Goal: Information Seeking & Learning: Learn about a topic

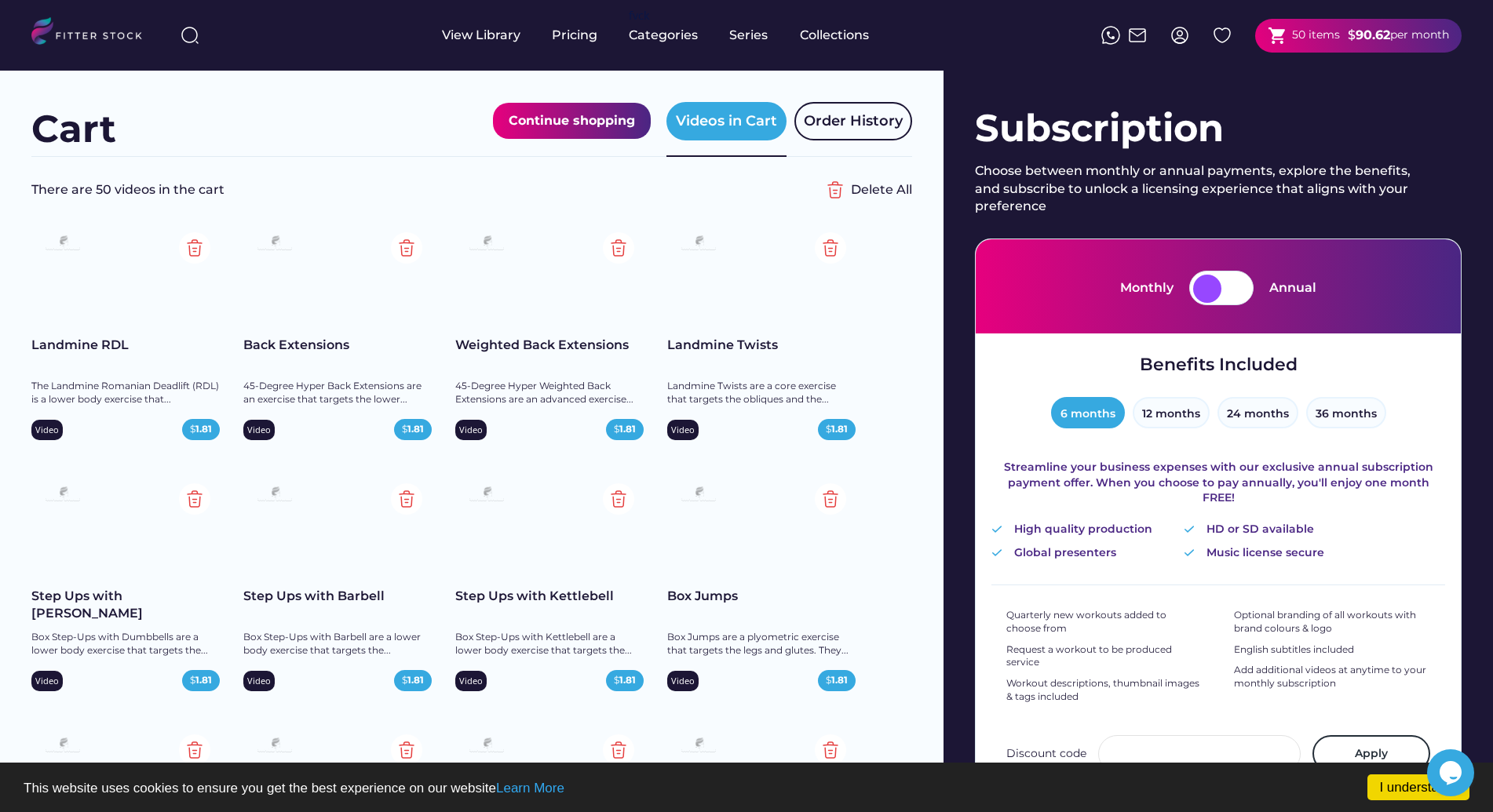
click at [142, 594] on div "Step Ups with Dumbbell" at bounding box center [126, 605] width 188 height 35
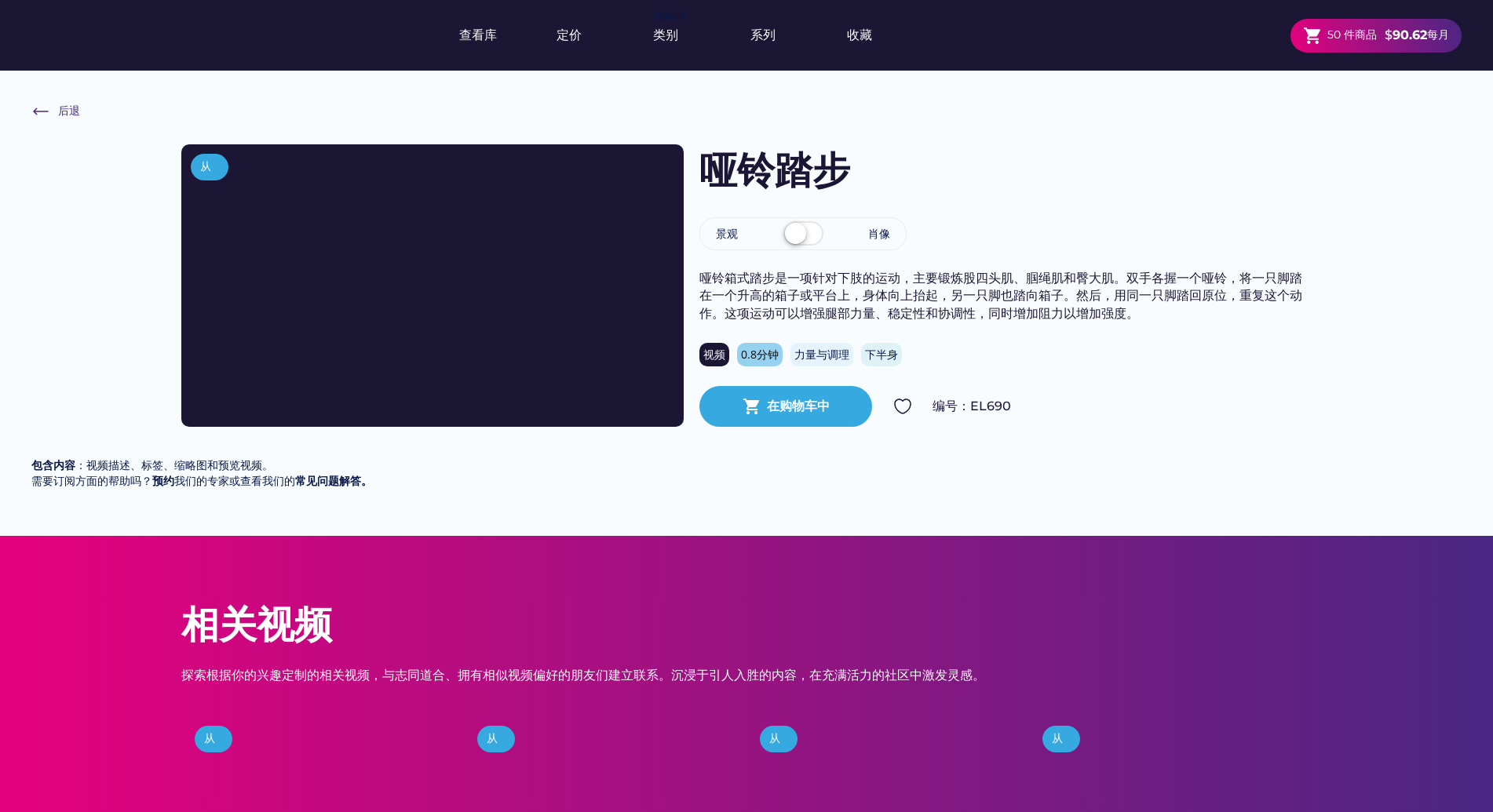
click at [251, 50] on div "查看库 定价 他妈的 类别 系列 收藏 shopping_cart 50 件商品 $ 90.62 每月" at bounding box center [746, 35] width 1430 height 71
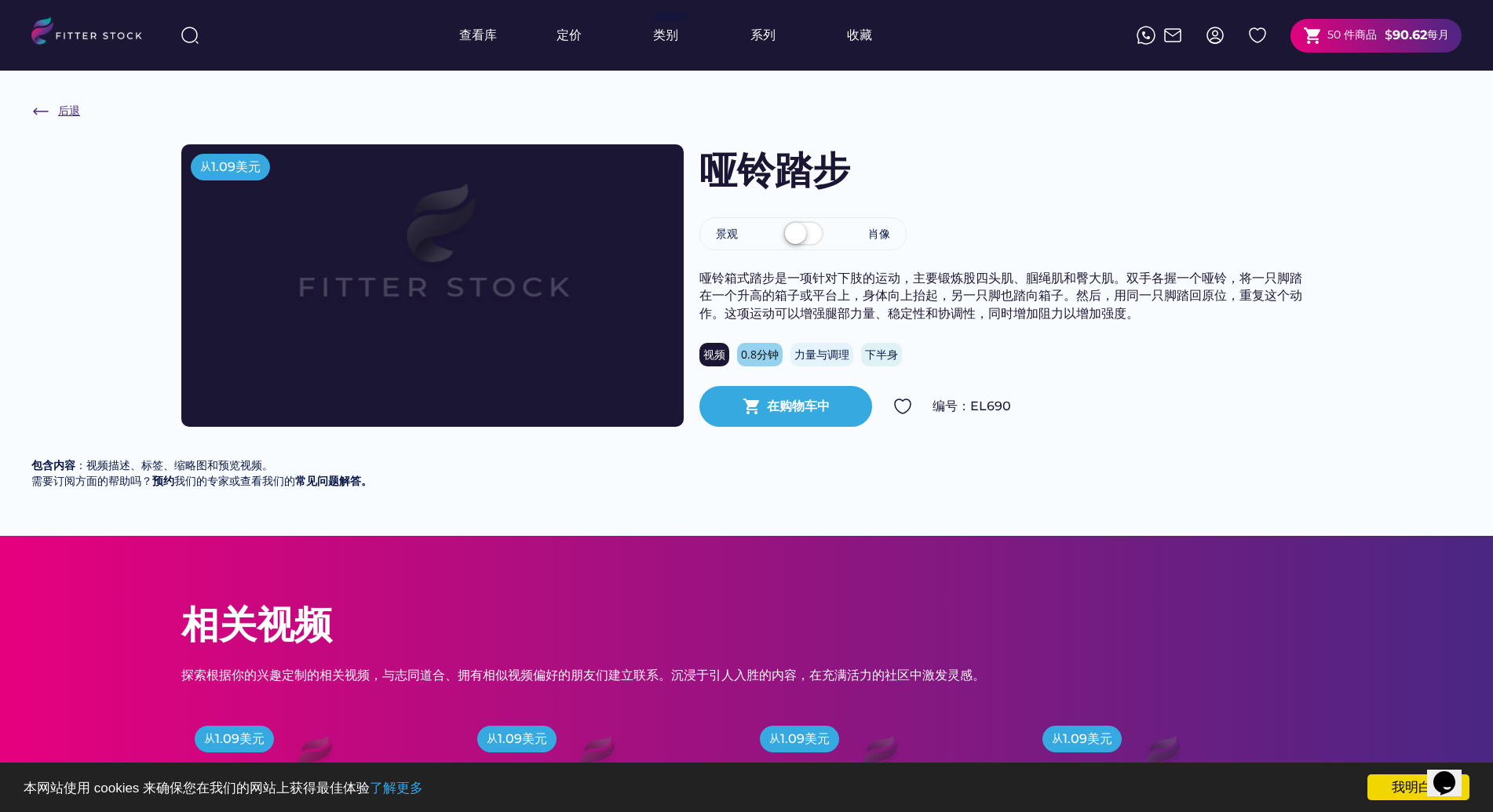
click at [39, 110] on img at bounding box center [41, 112] width 19 height 19
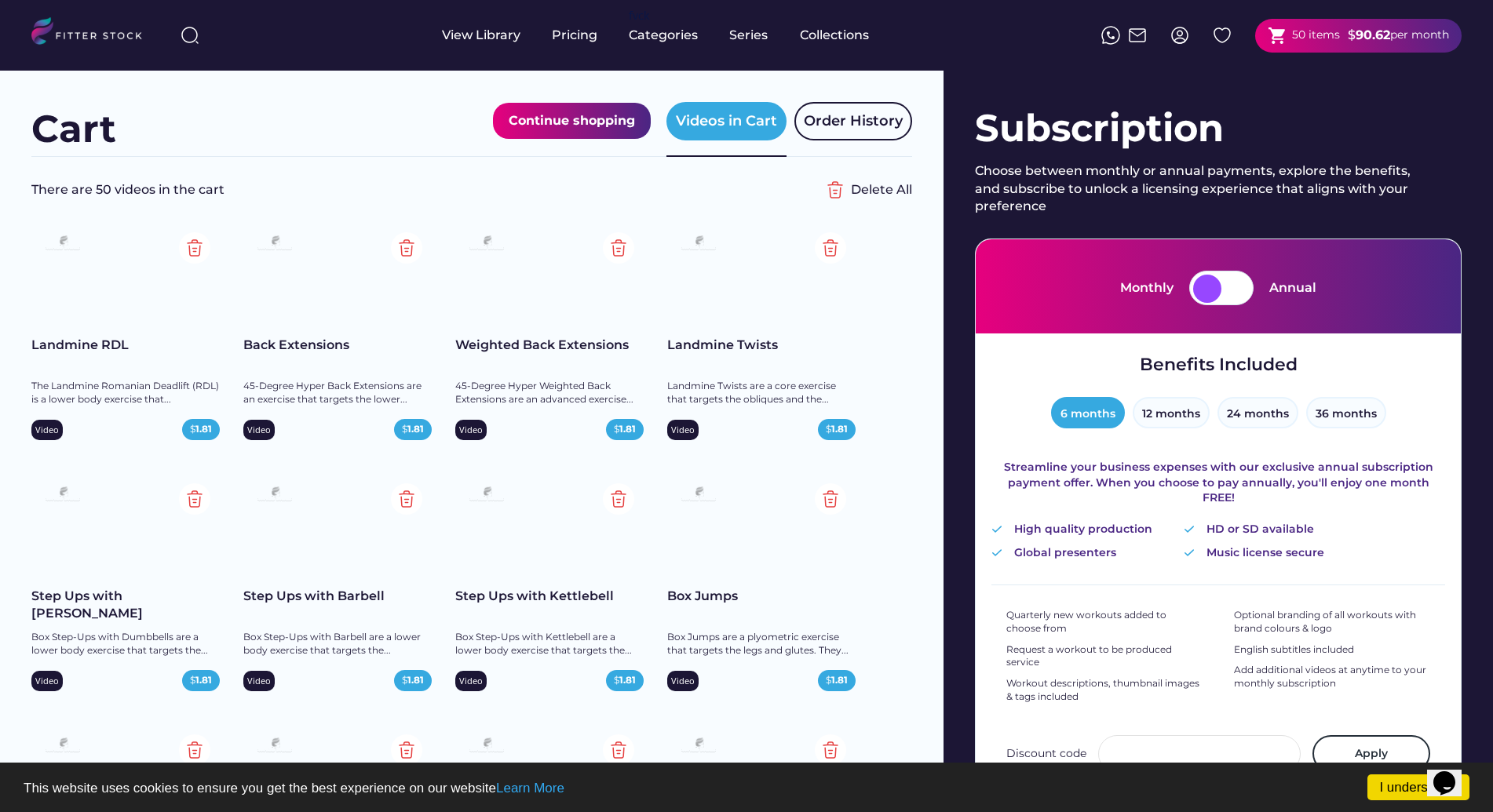
click at [399, 94] on div "Cart Continue shopping Videos in Cart Order History" at bounding box center [471, 113] width 880 height 86
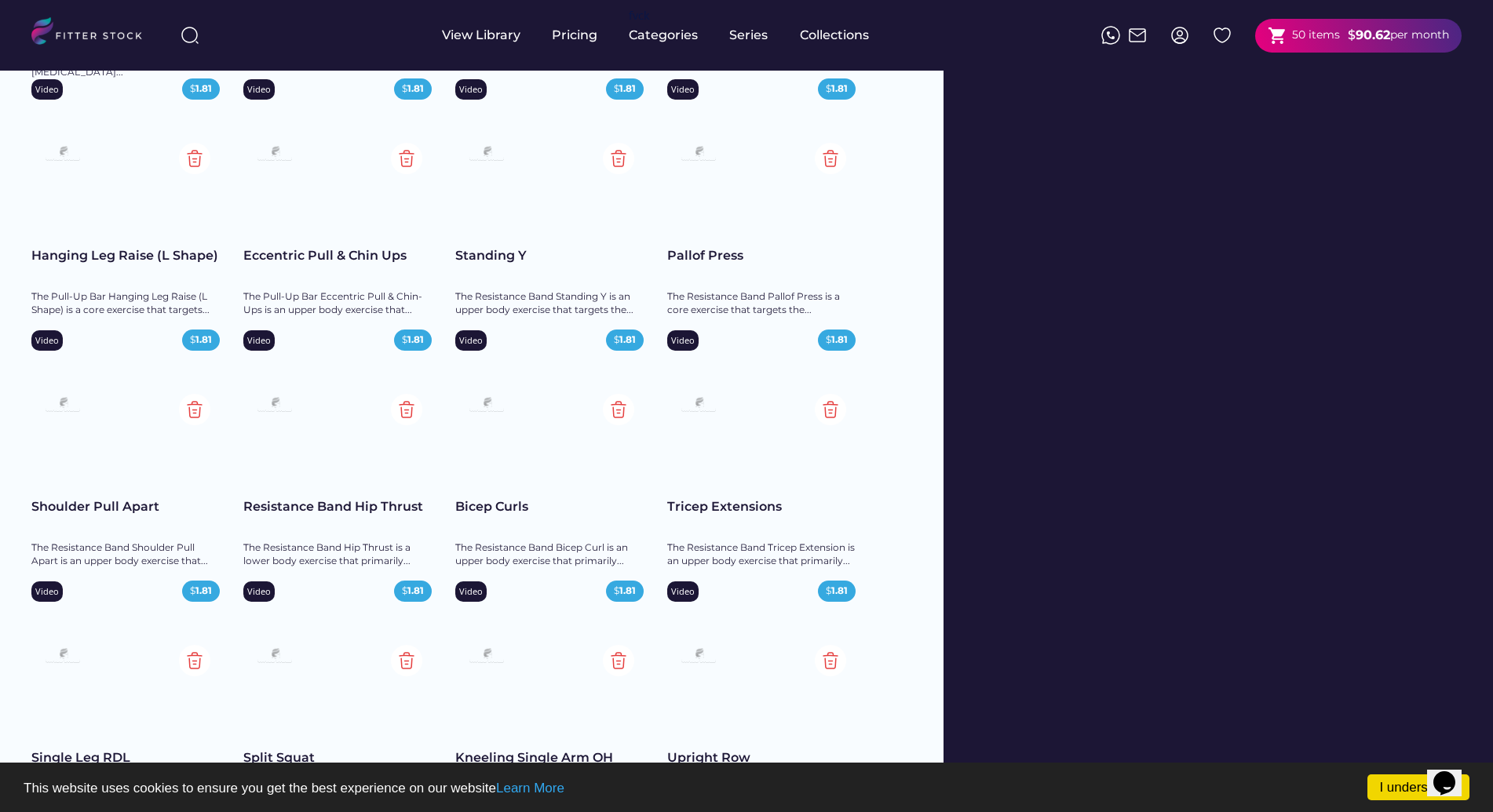
scroll to position [1382, 0]
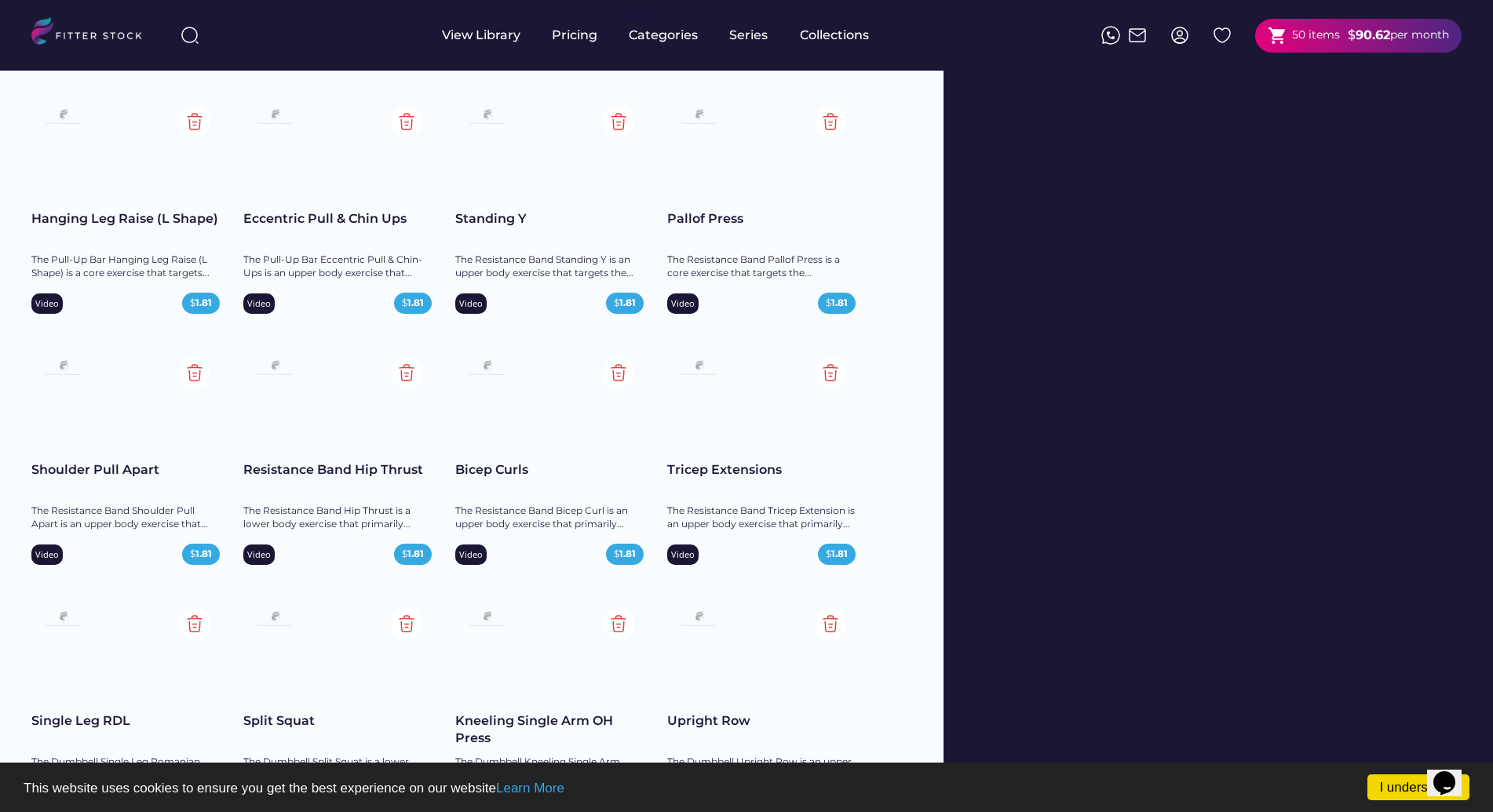
click at [706, 215] on div "Pallof Press" at bounding box center [761, 219] width 188 height 17
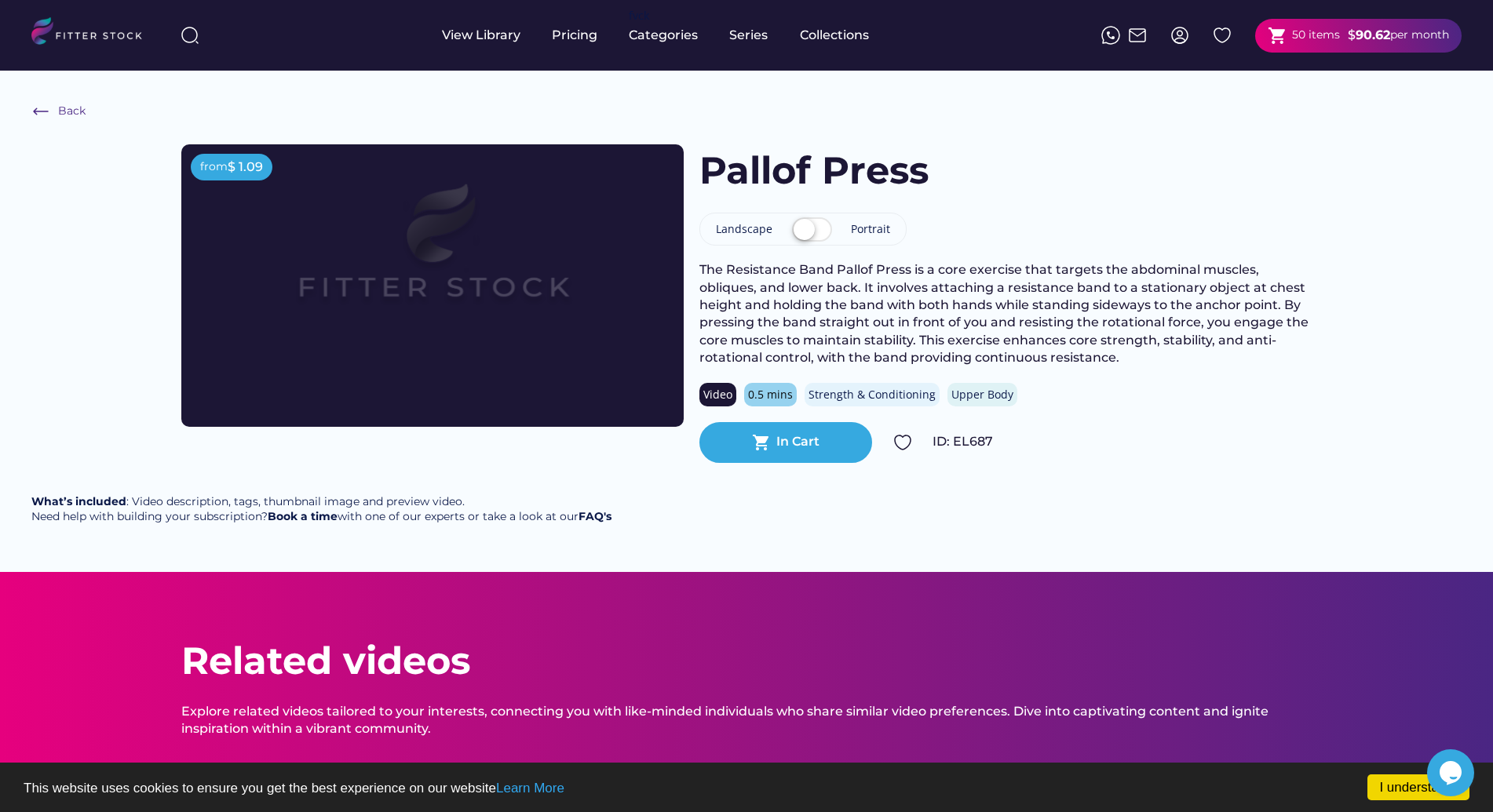
click at [1029, 186] on div "Pallof Press" at bounding box center [1004, 170] width 612 height 52
click at [31, 108] on img at bounding box center [41, 112] width 19 height 19
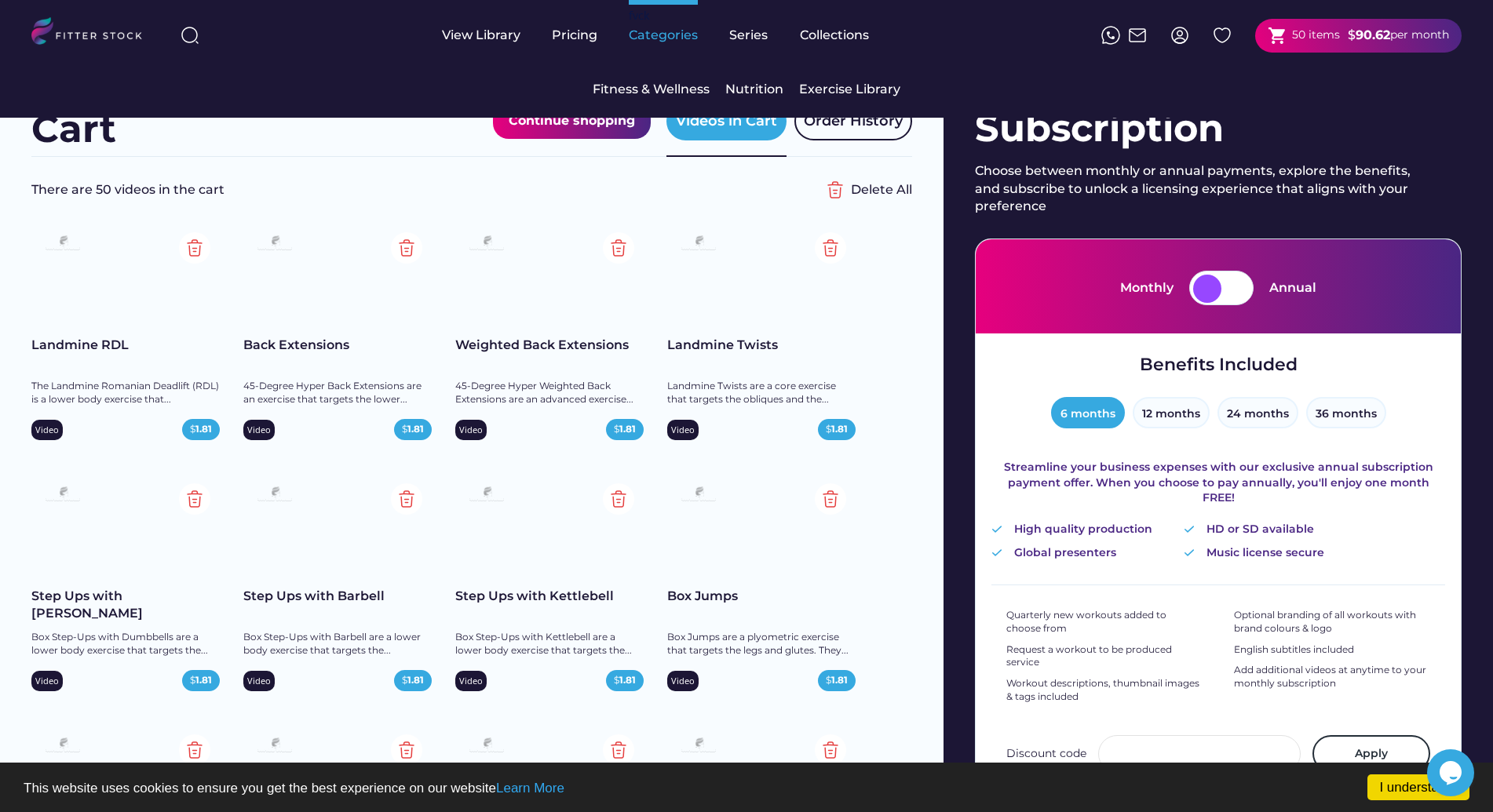
scroll to position [692, 0]
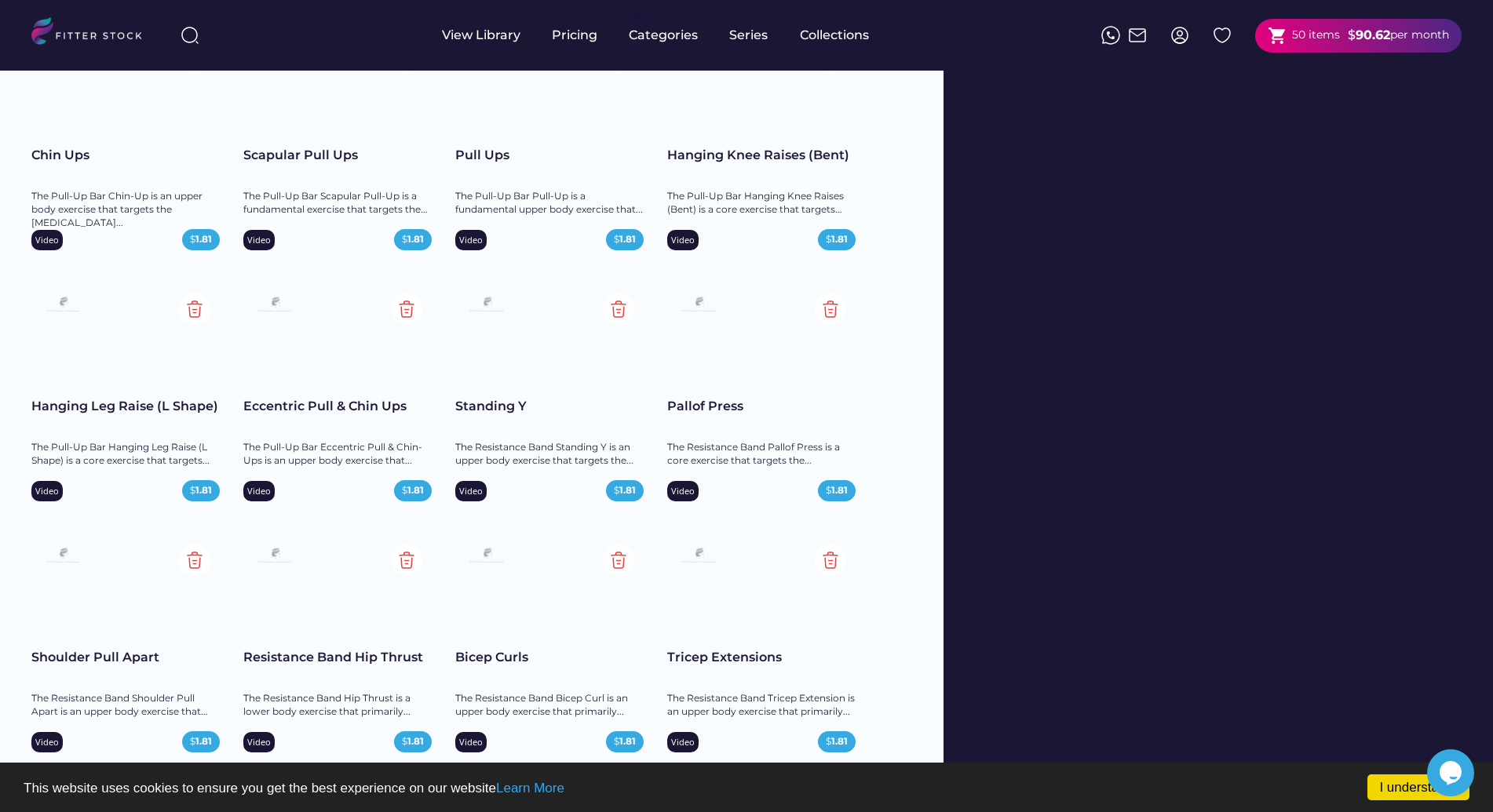
click at [249, 403] on div "Eccentric Pull & Chin Ups" at bounding box center [338, 406] width 188 height 17
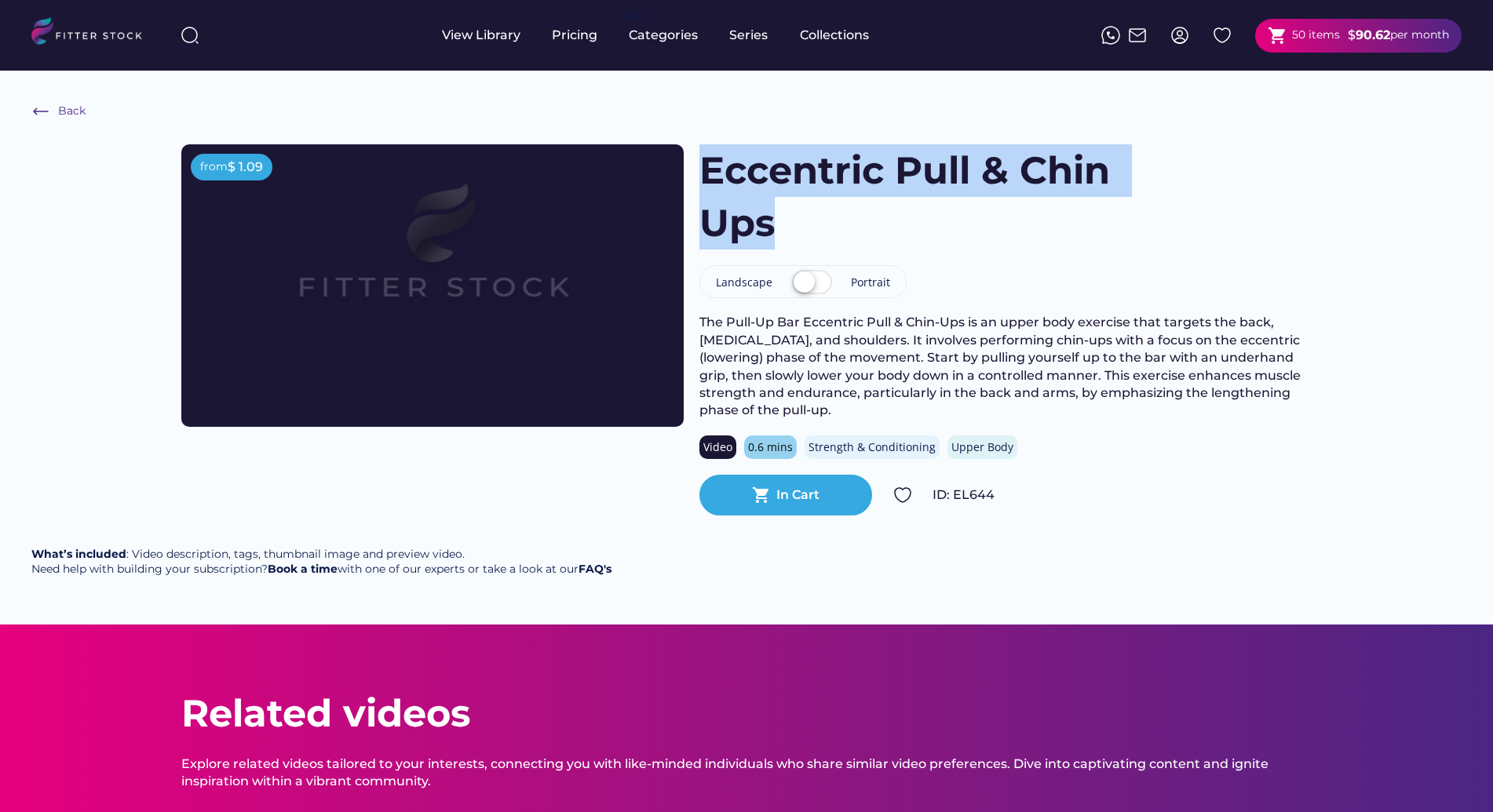
drag, startPoint x: 703, startPoint y: 170, endPoint x: 795, endPoint y: 234, distance: 112.1
click at [795, 234] on h1 "Eccentric Pull & Chin Ups" at bounding box center [928, 196] width 459 height 106
copy h1 "Eccentric Pull & Chin Ups"
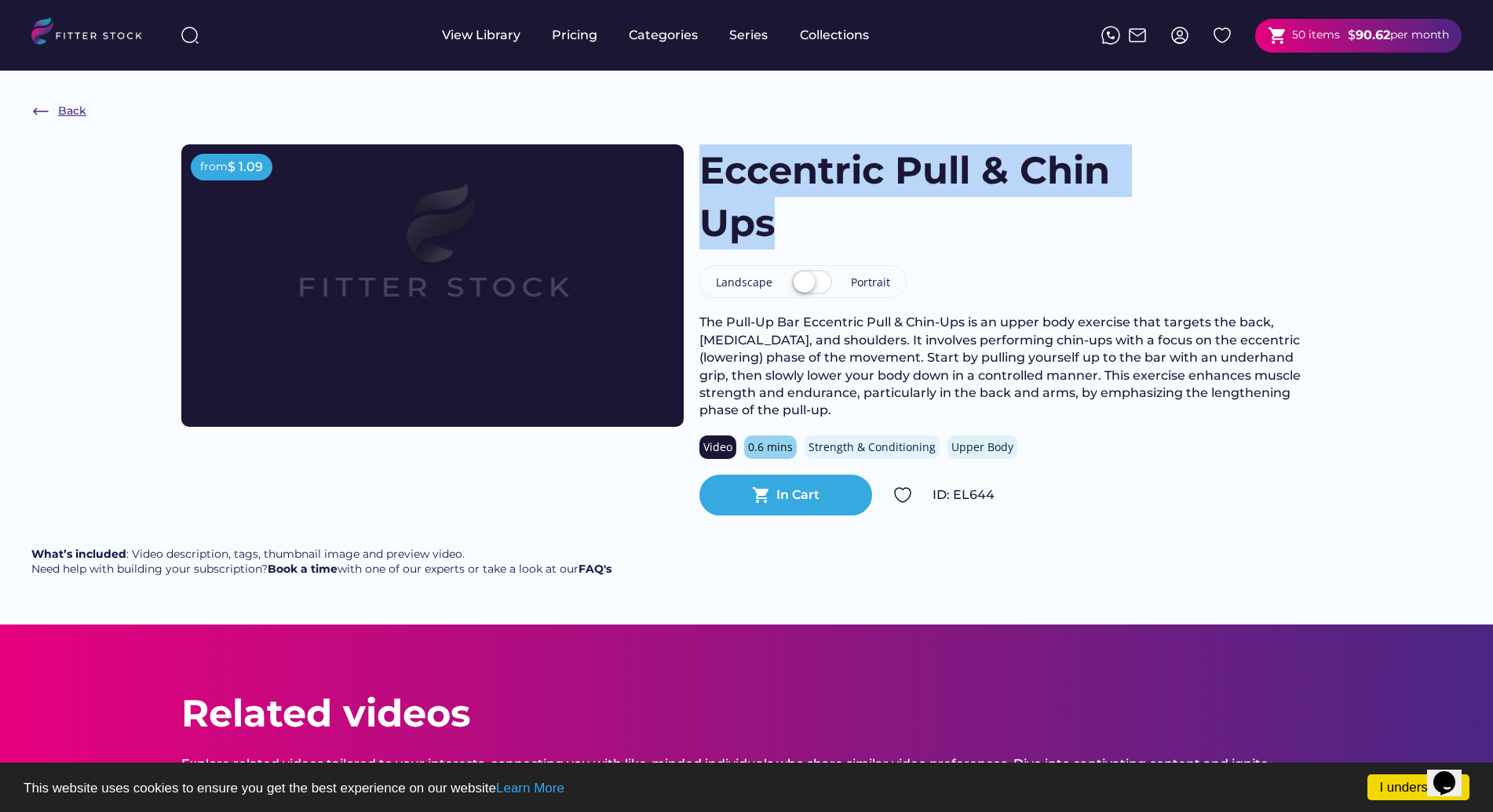
click at [35, 113] on img at bounding box center [41, 112] width 19 height 19
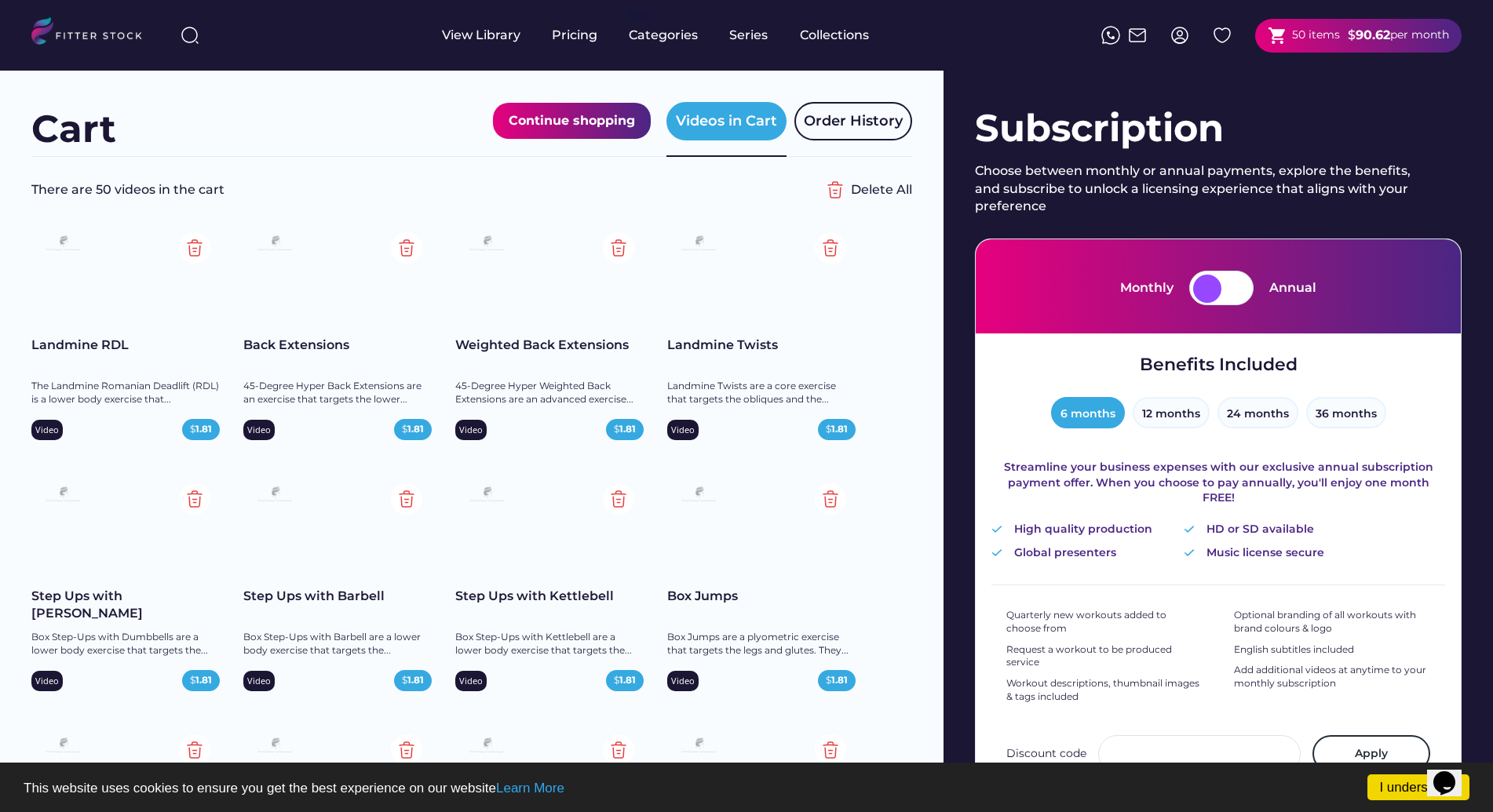
click at [92, 347] on div "Landmine RDL" at bounding box center [126, 345] width 188 height 17
click at [99, 345] on div "Landmine RDL" at bounding box center [126, 345] width 188 height 17
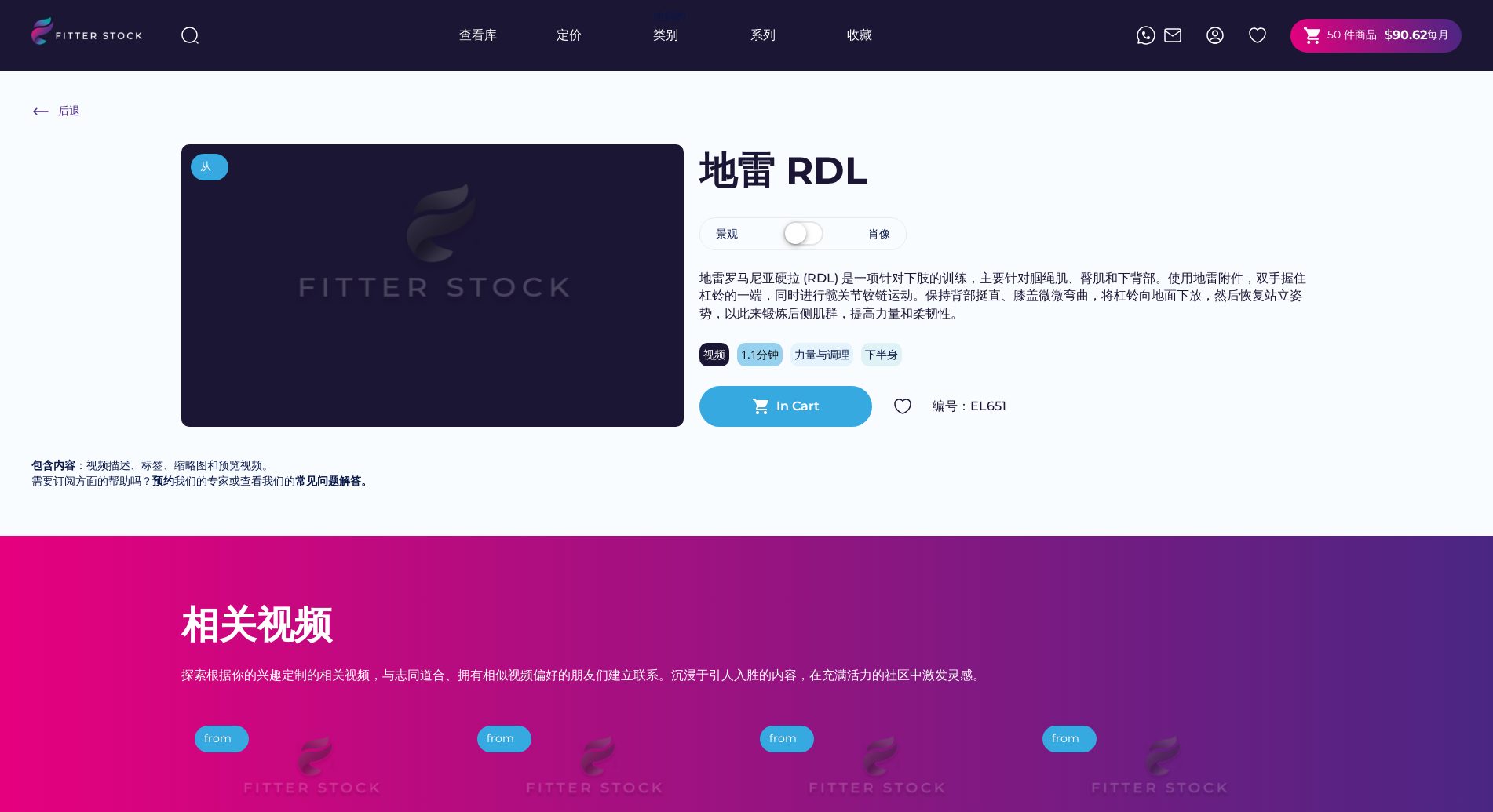
click at [610, 104] on div "后退 从 [GEOGRAPHIC_DATA] 景观 肖像 地雷罗马尼亚硬拉 (RDL) 是一项针对下肢的训练，主要针对腘绳肌、臀肌和下背部。使用地雷附件，双手…" at bounding box center [746, 303] width 1493 height 465
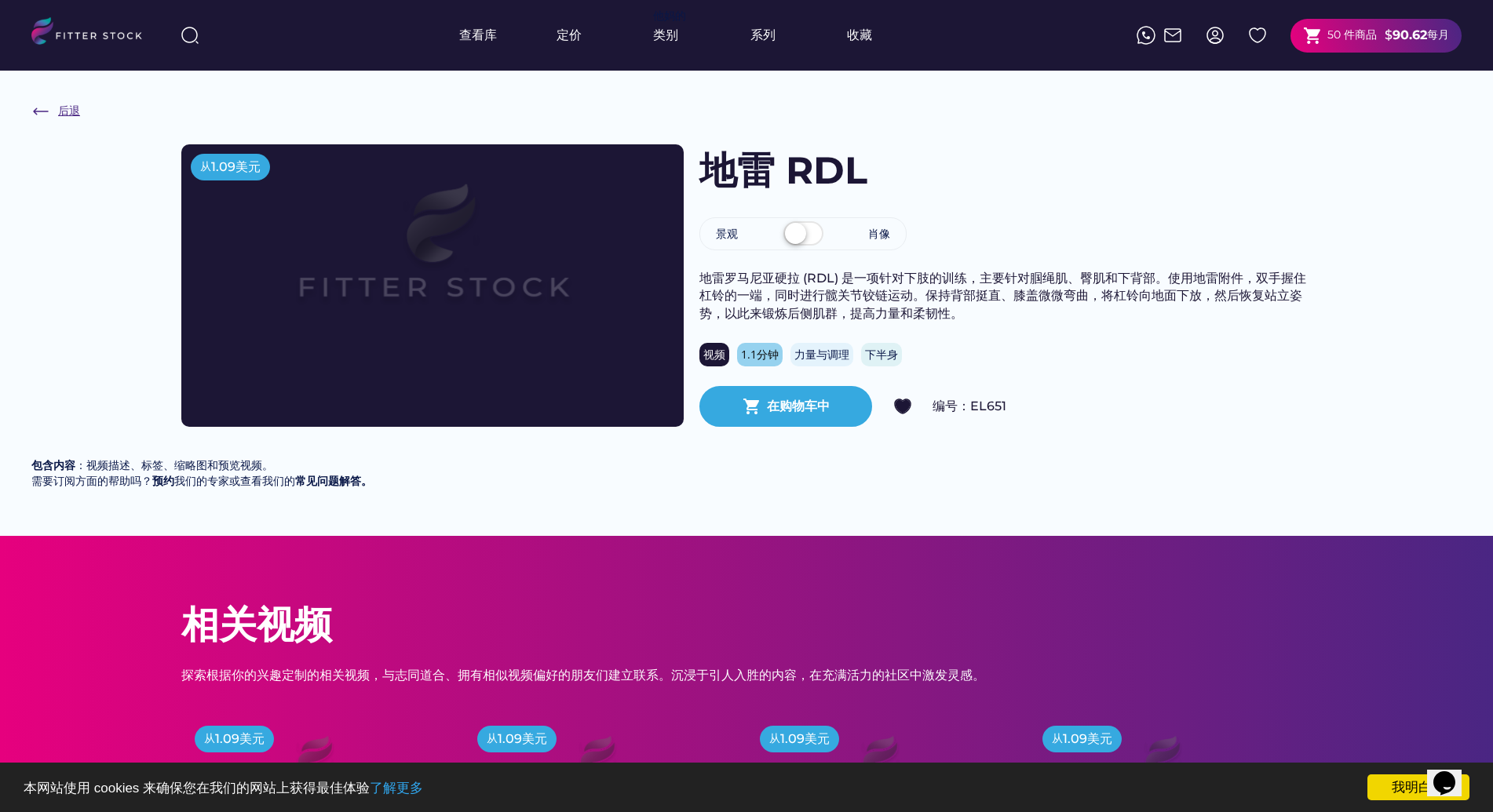
click at [34, 116] on img at bounding box center [41, 112] width 19 height 19
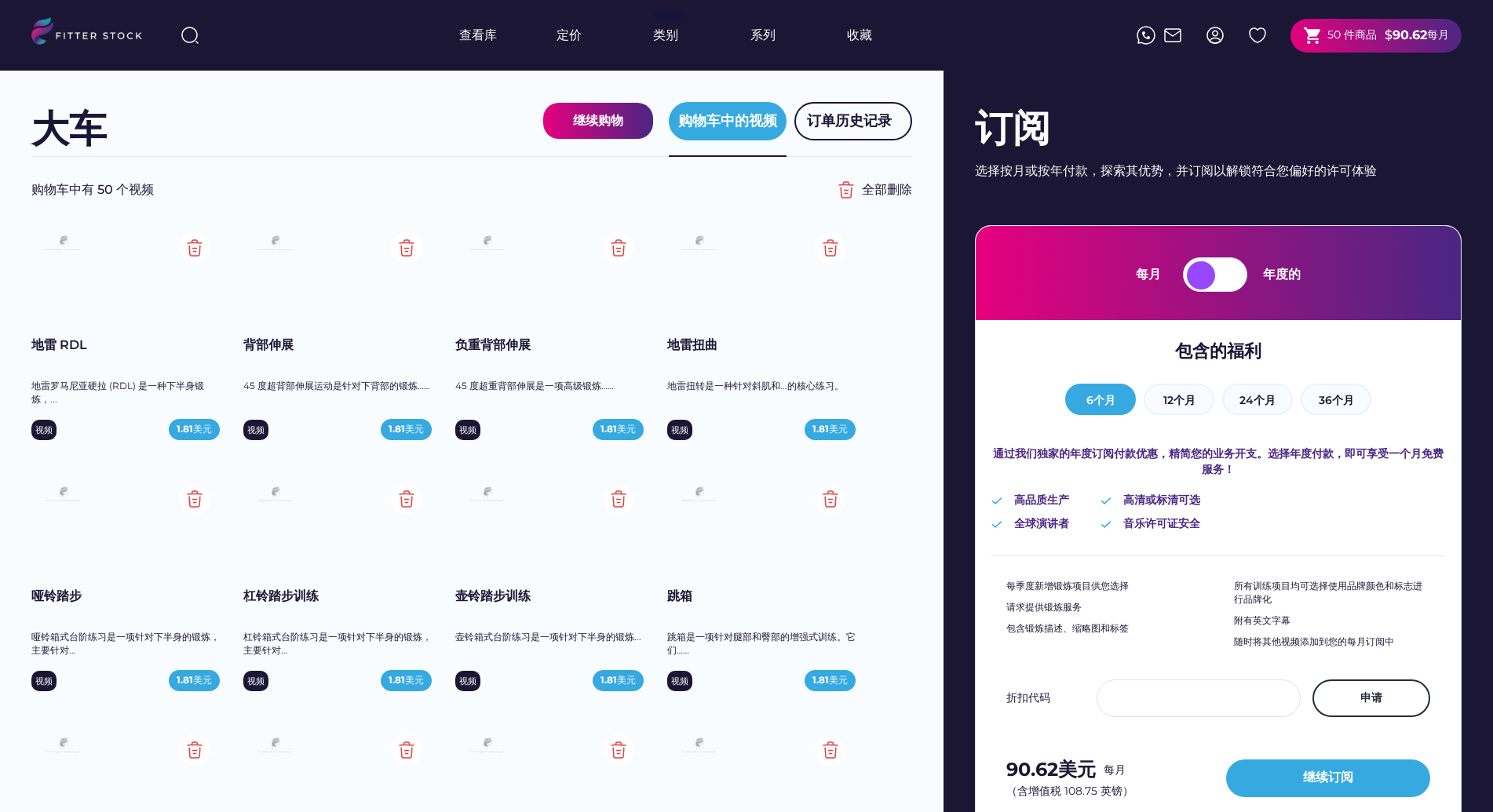
click at [996, 48] on div "查看库 定价 他妈的 类别 系列 收藏 shopping_cart 50 件商品 $ 90.62 每月" at bounding box center [746, 35] width 1430 height 71
click at [261, 347] on font "背部伸展" at bounding box center [269, 345] width 51 height 15
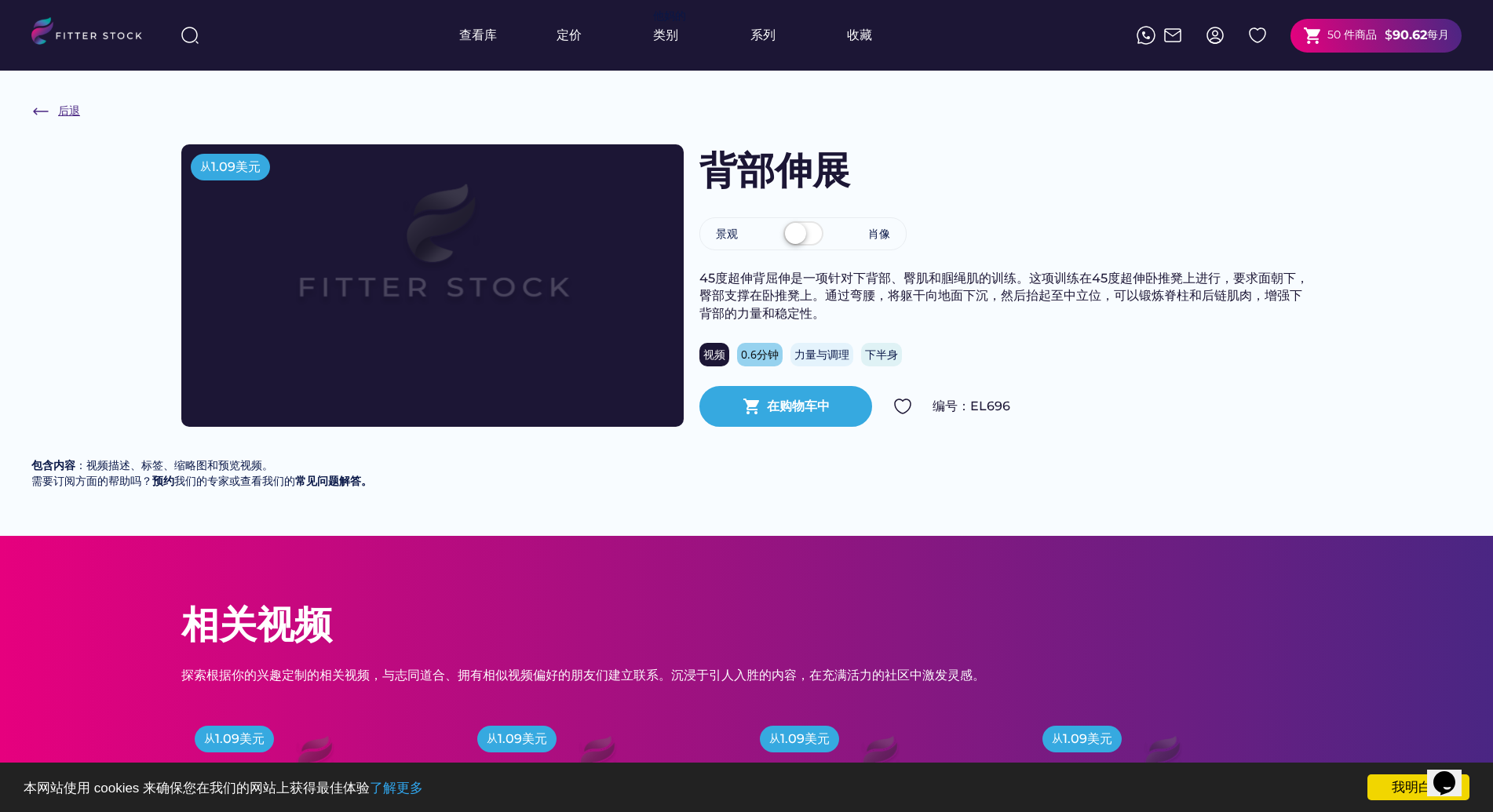
click at [61, 112] on font "后退" at bounding box center [69, 111] width 22 height 14
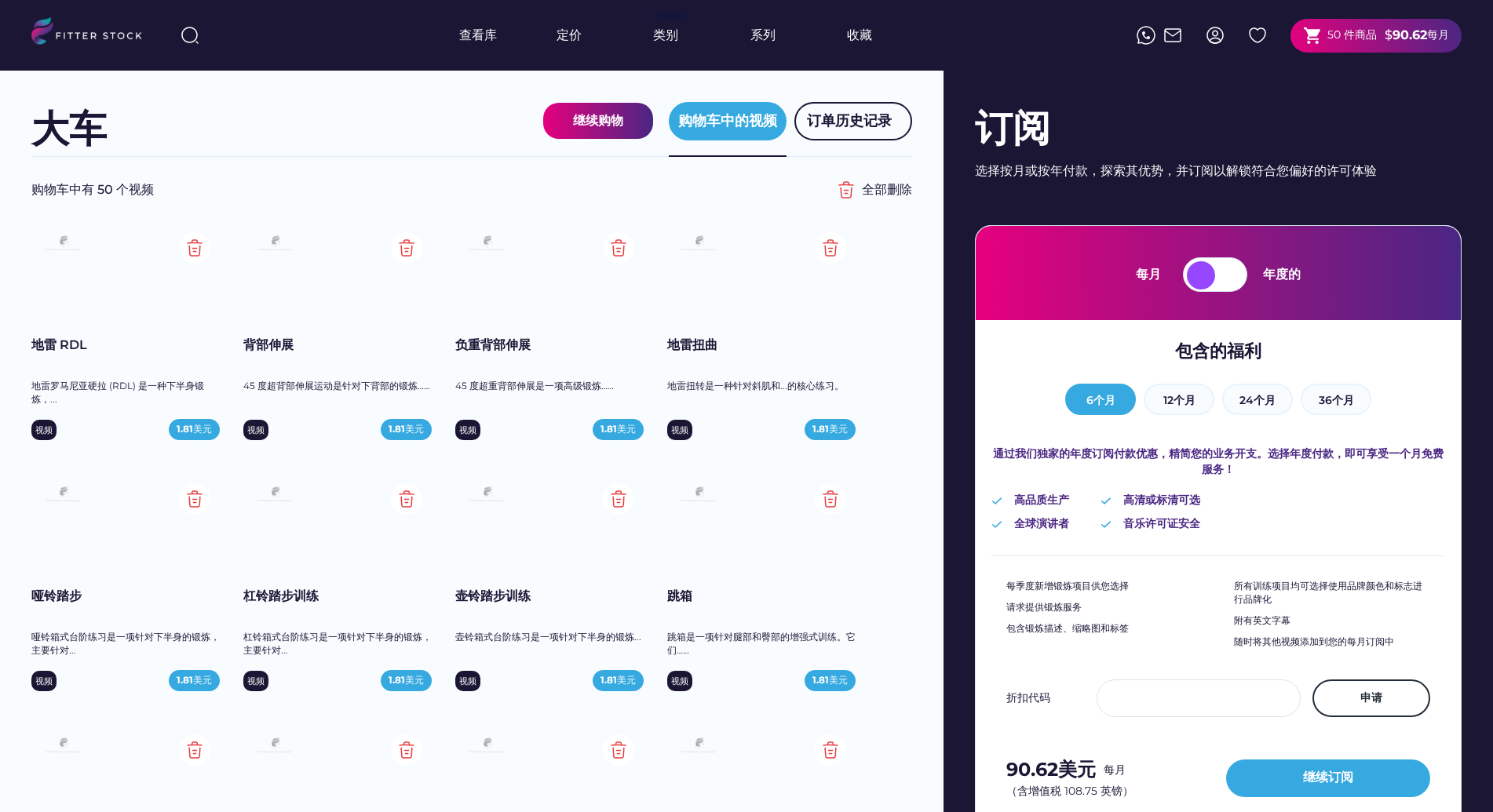
click at [518, 347] on font "负重背部伸展" at bounding box center [493, 345] width 75 height 15
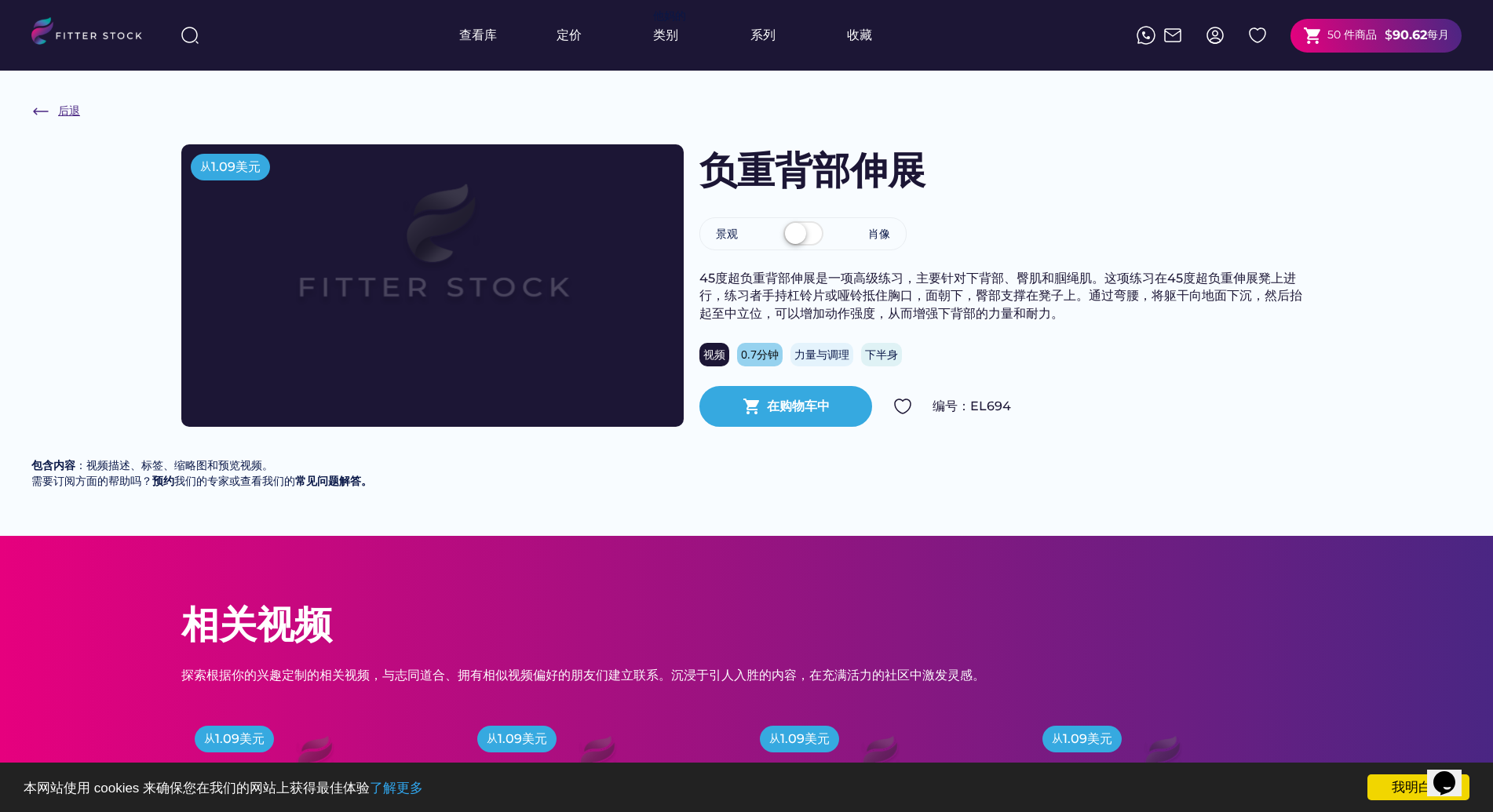
click at [36, 114] on img at bounding box center [41, 112] width 19 height 19
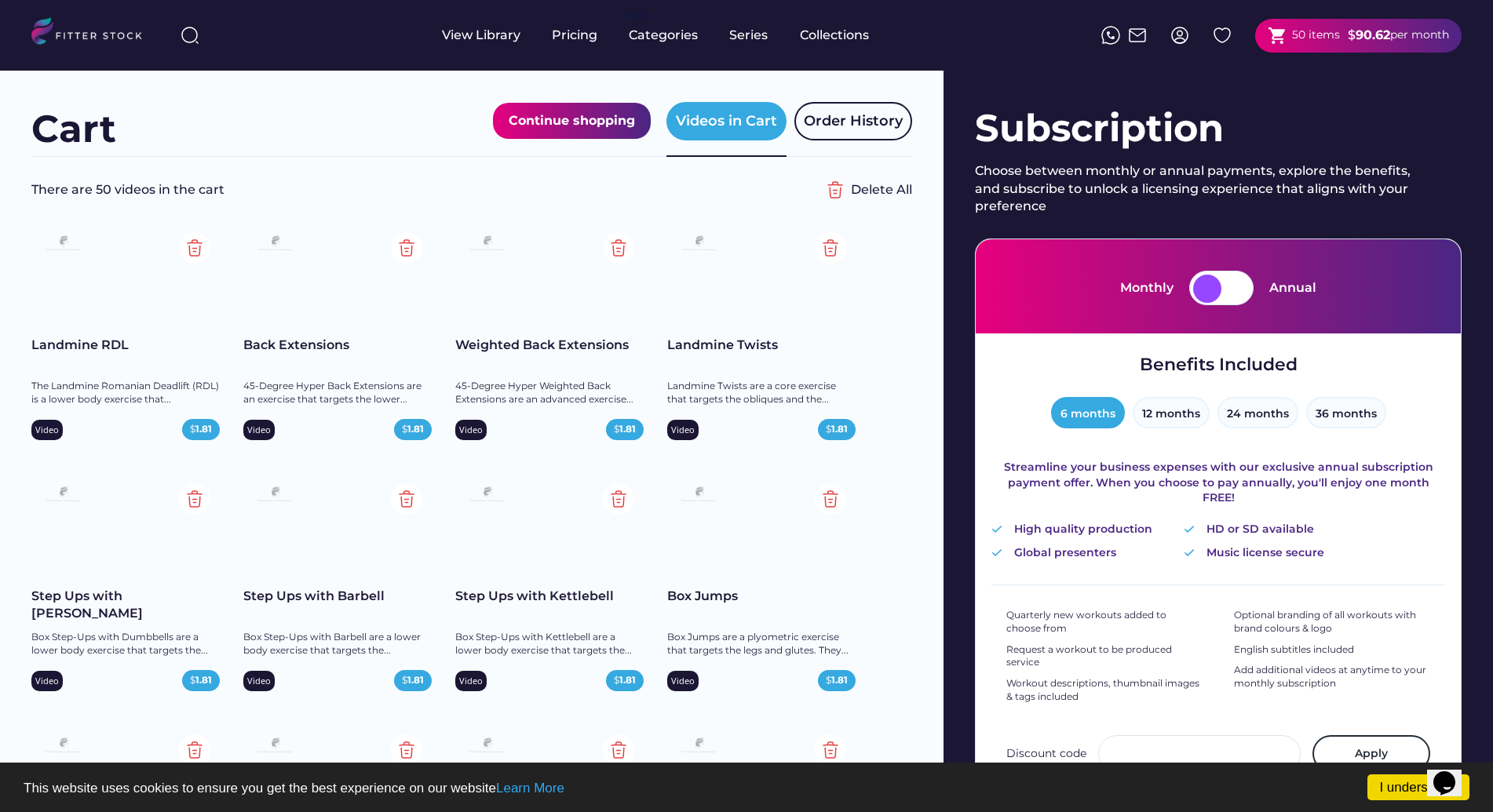
click at [726, 345] on div "Landmine Twists" at bounding box center [761, 345] width 188 height 17
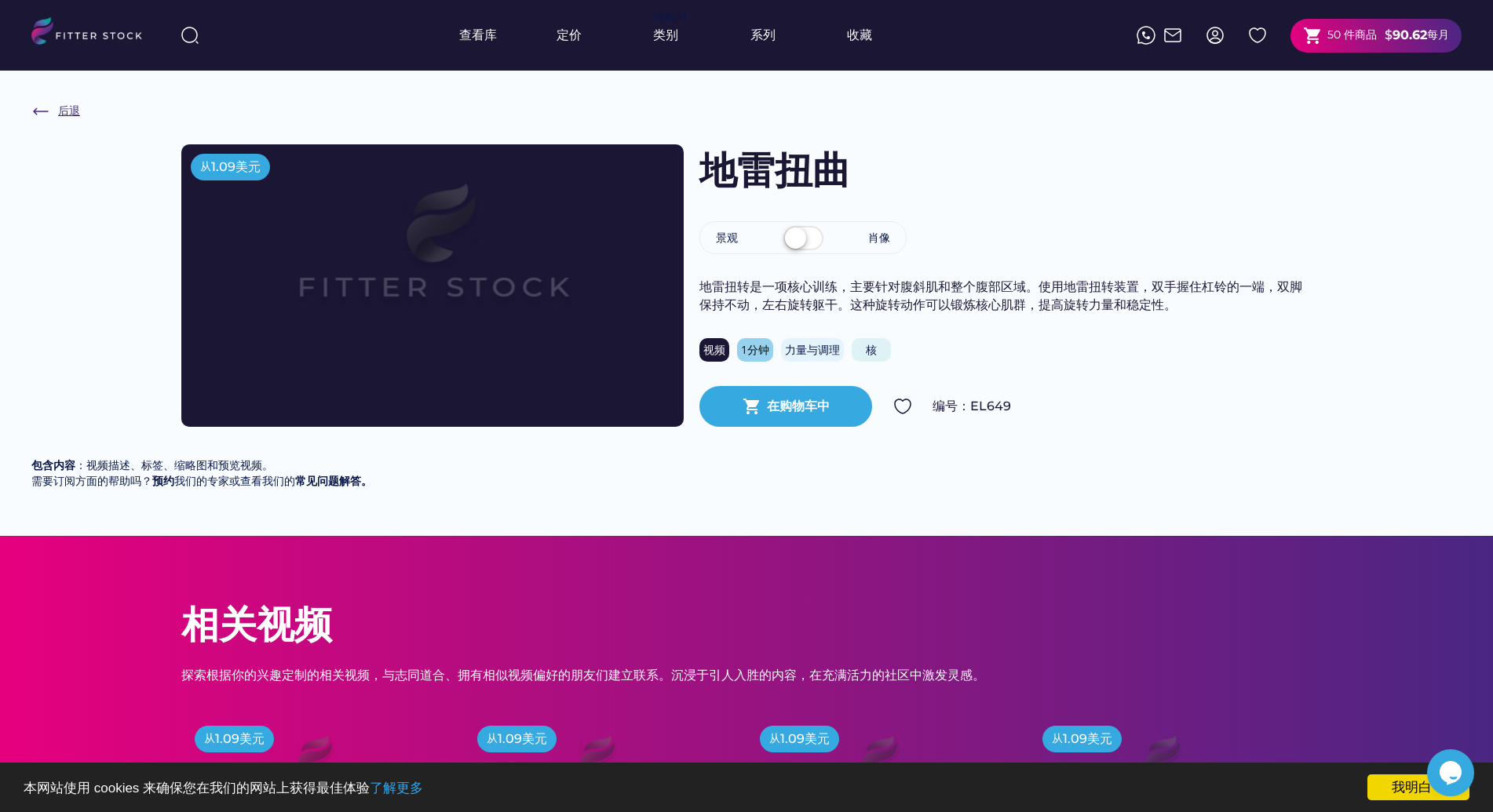
click at [38, 111] on img at bounding box center [41, 112] width 19 height 19
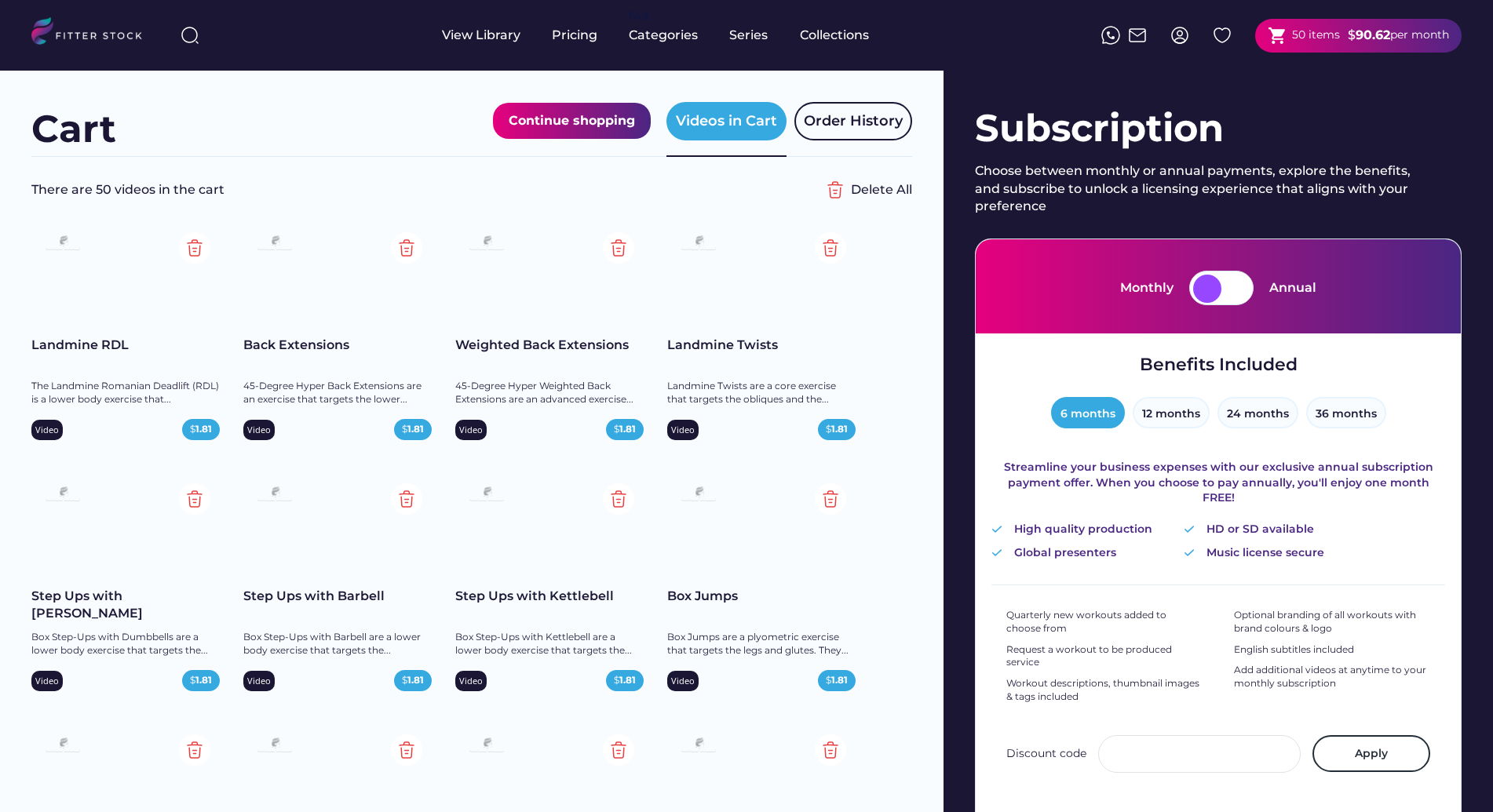
click at [98, 591] on div "Step Ups with Dumbbell" at bounding box center [126, 605] width 188 height 35
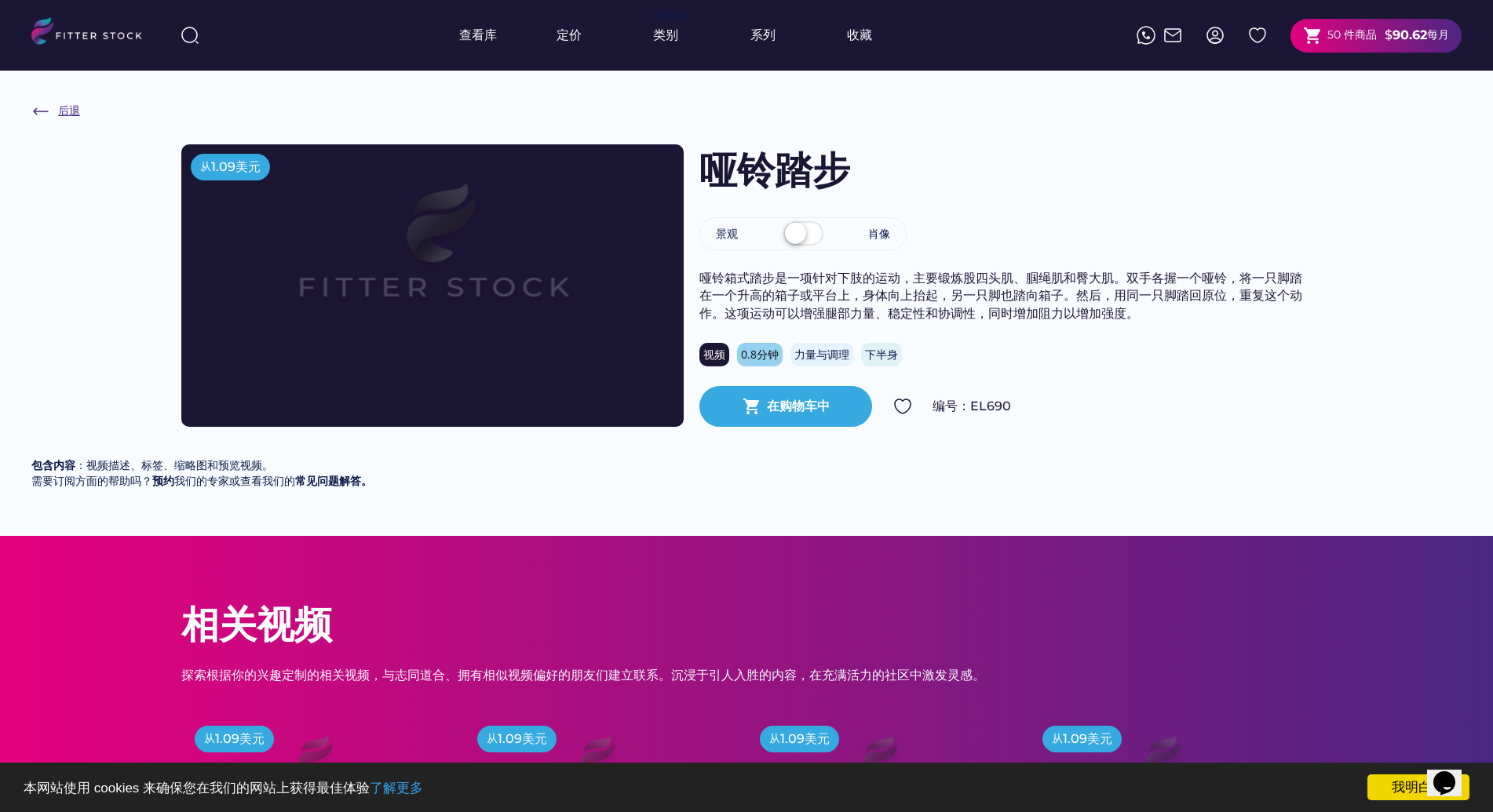
click at [36, 109] on img at bounding box center [41, 112] width 19 height 19
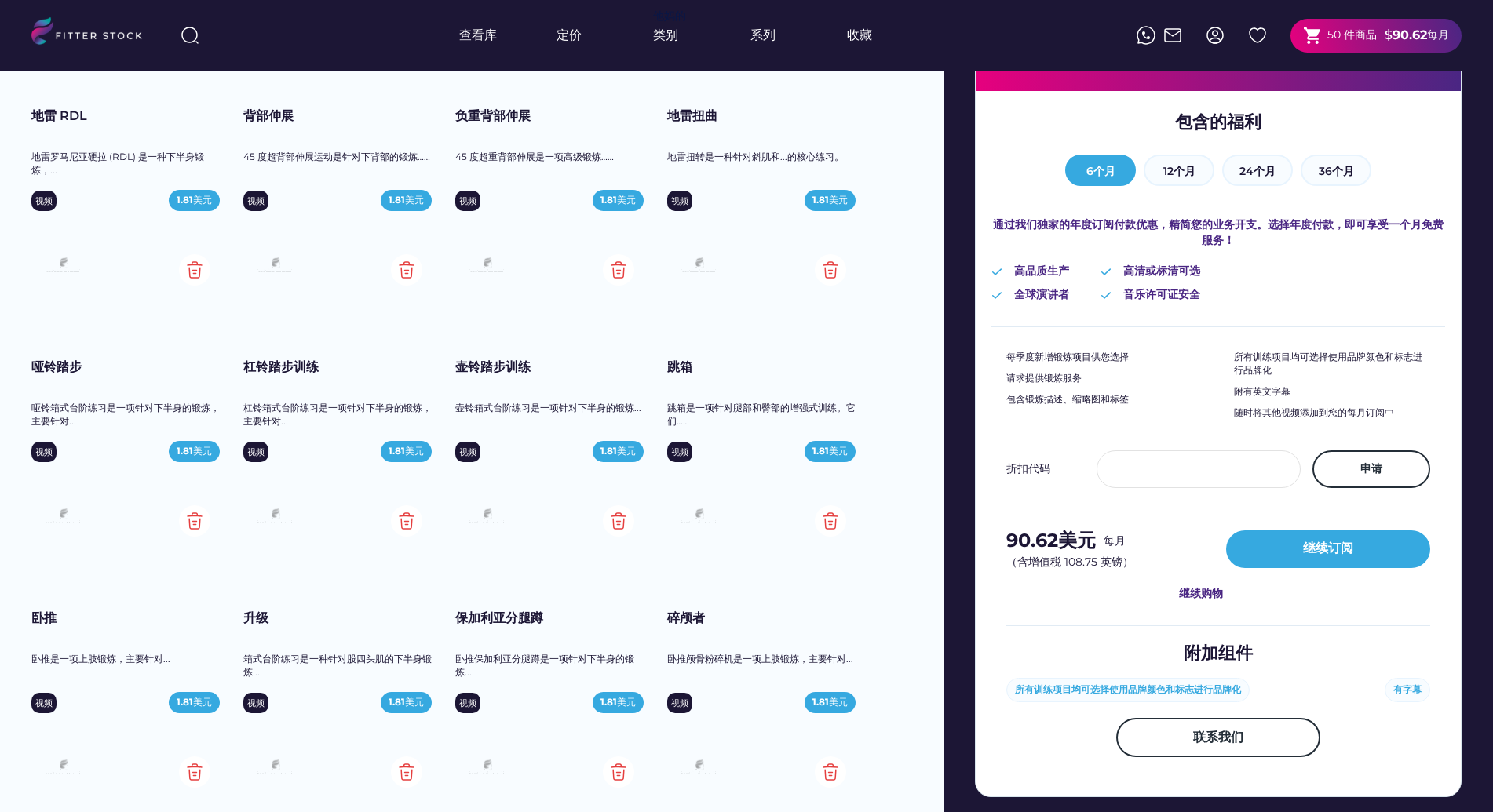
scroll to position [198, 0]
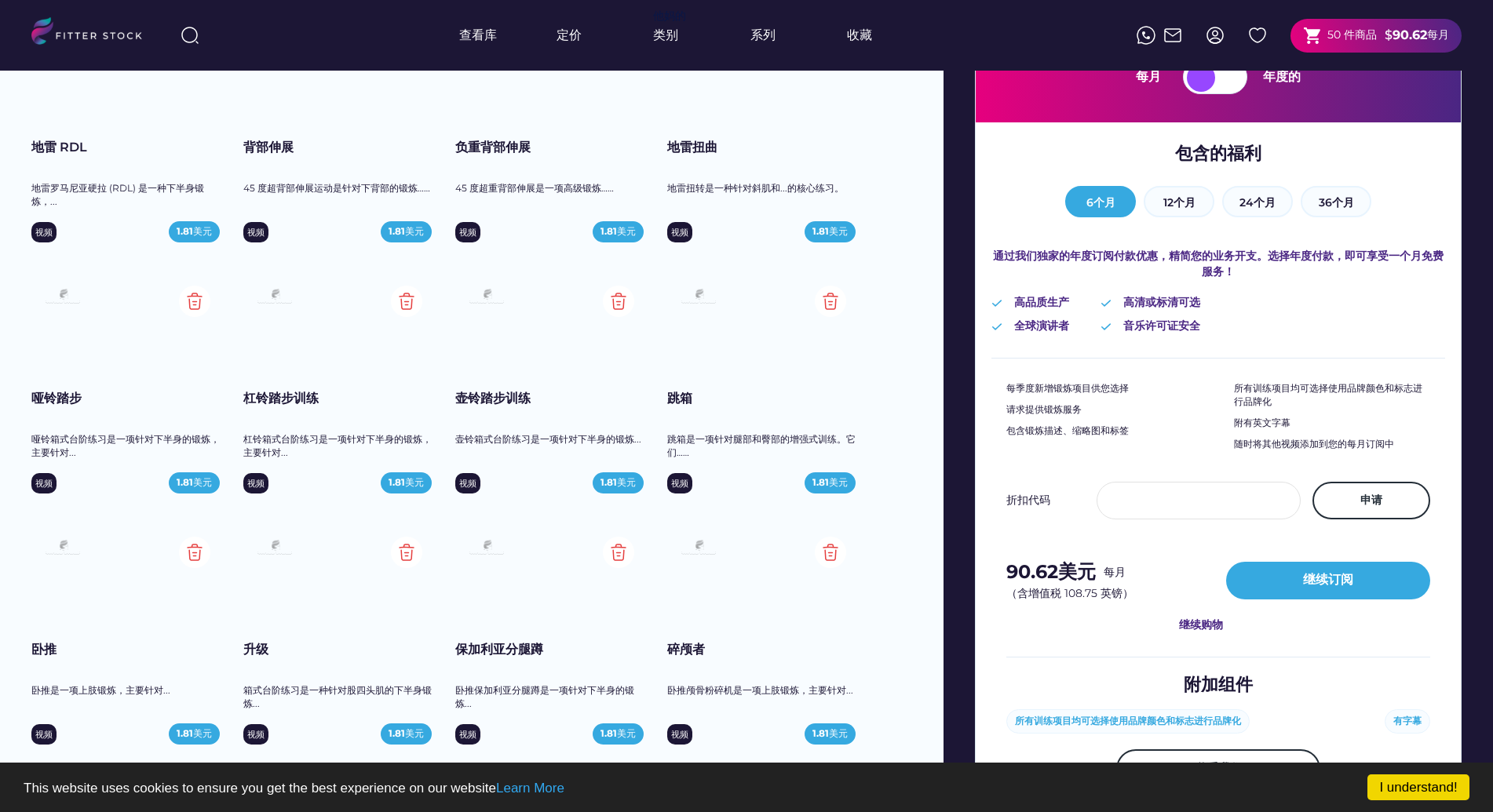
click at [986, 40] on div "查看库 定价 他妈的 类别 系列 收藏 shopping_cart 50 件商品 $ 90.62 每月" at bounding box center [746, 35] width 1430 height 71
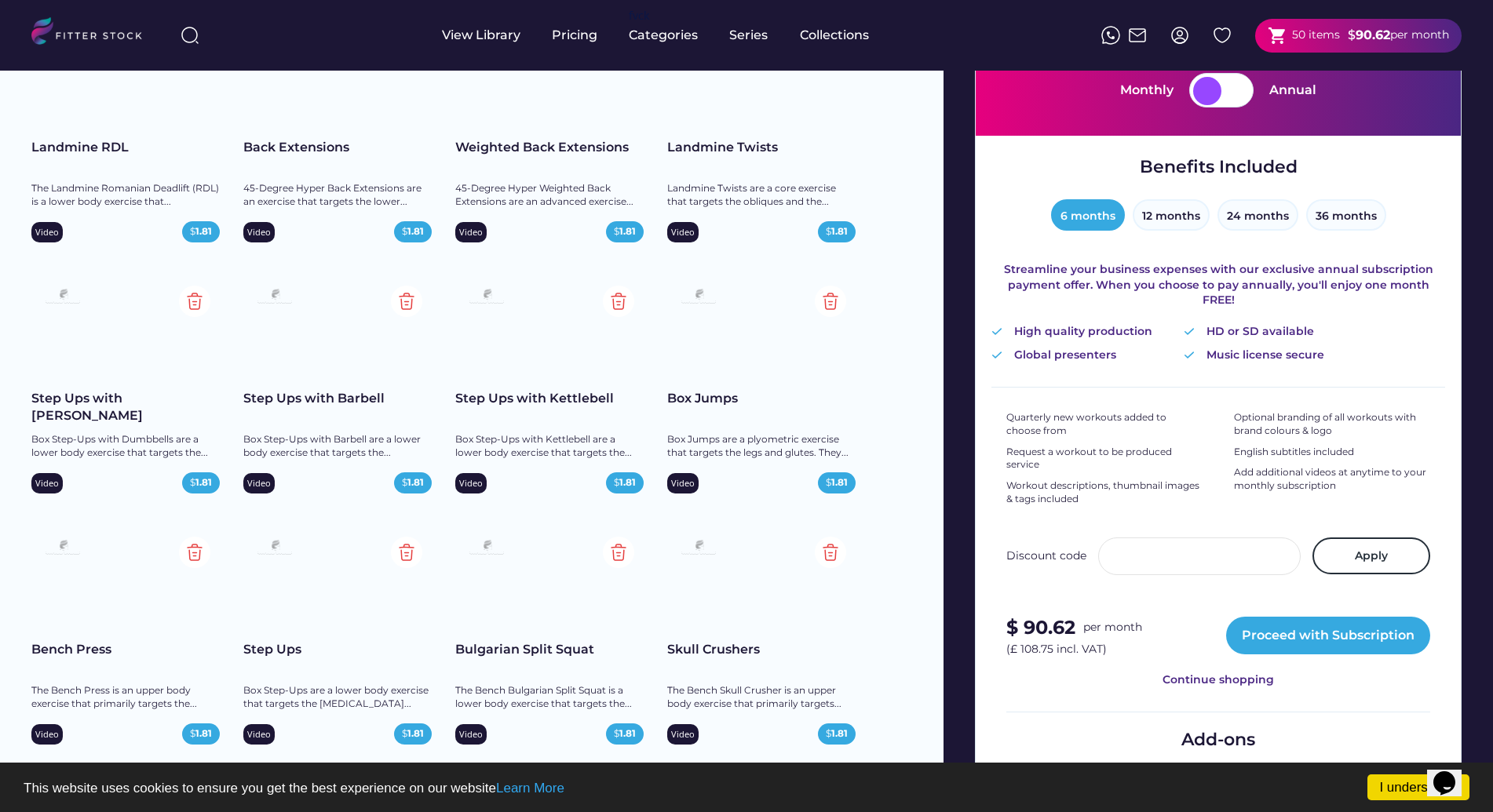
click at [352, 401] on div "Step Ups with Barbell" at bounding box center [338, 399] width 188 height 17
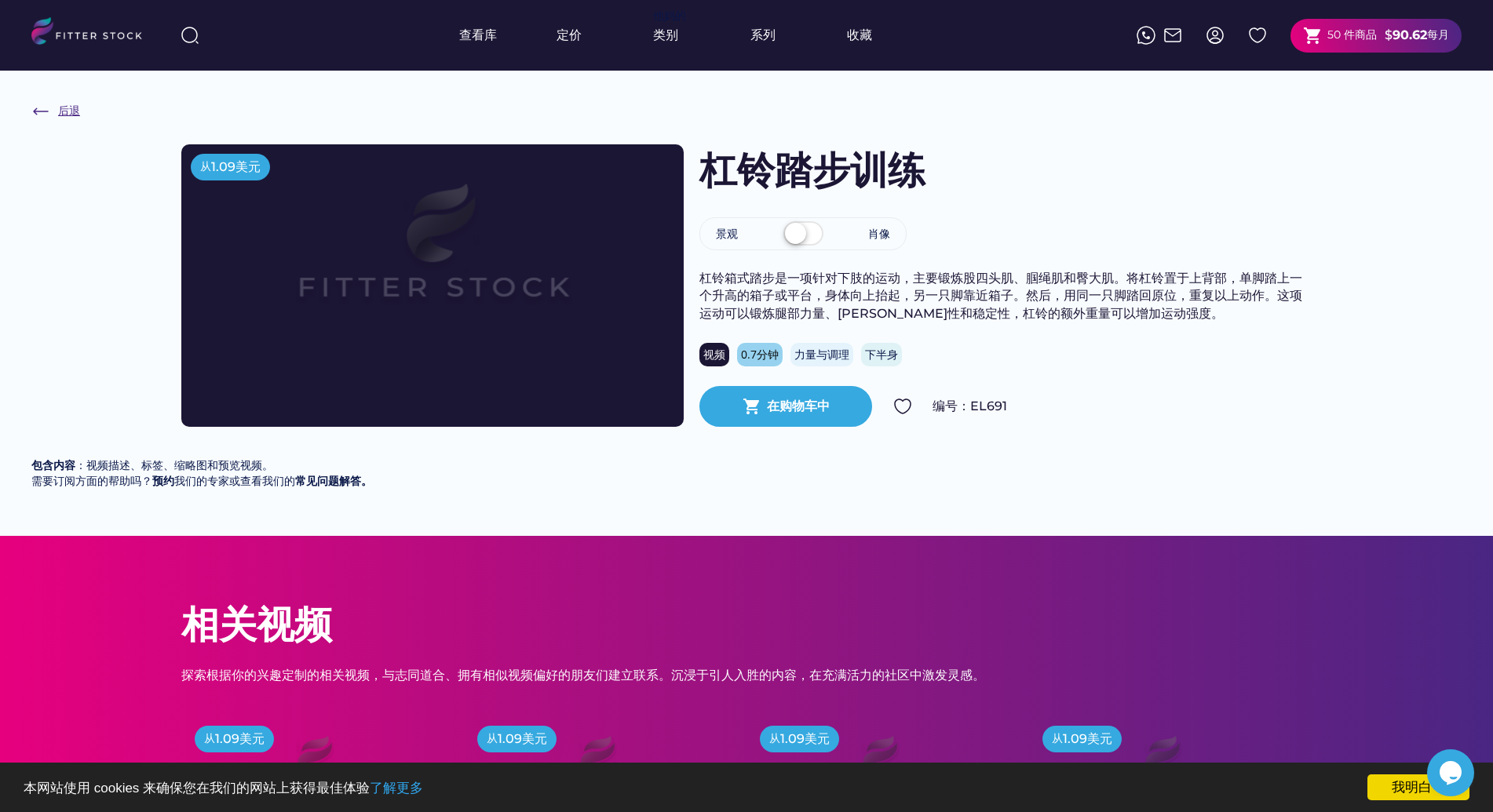
click at [47, 108] on img at bounding box center [41, 112] width 19 height 19
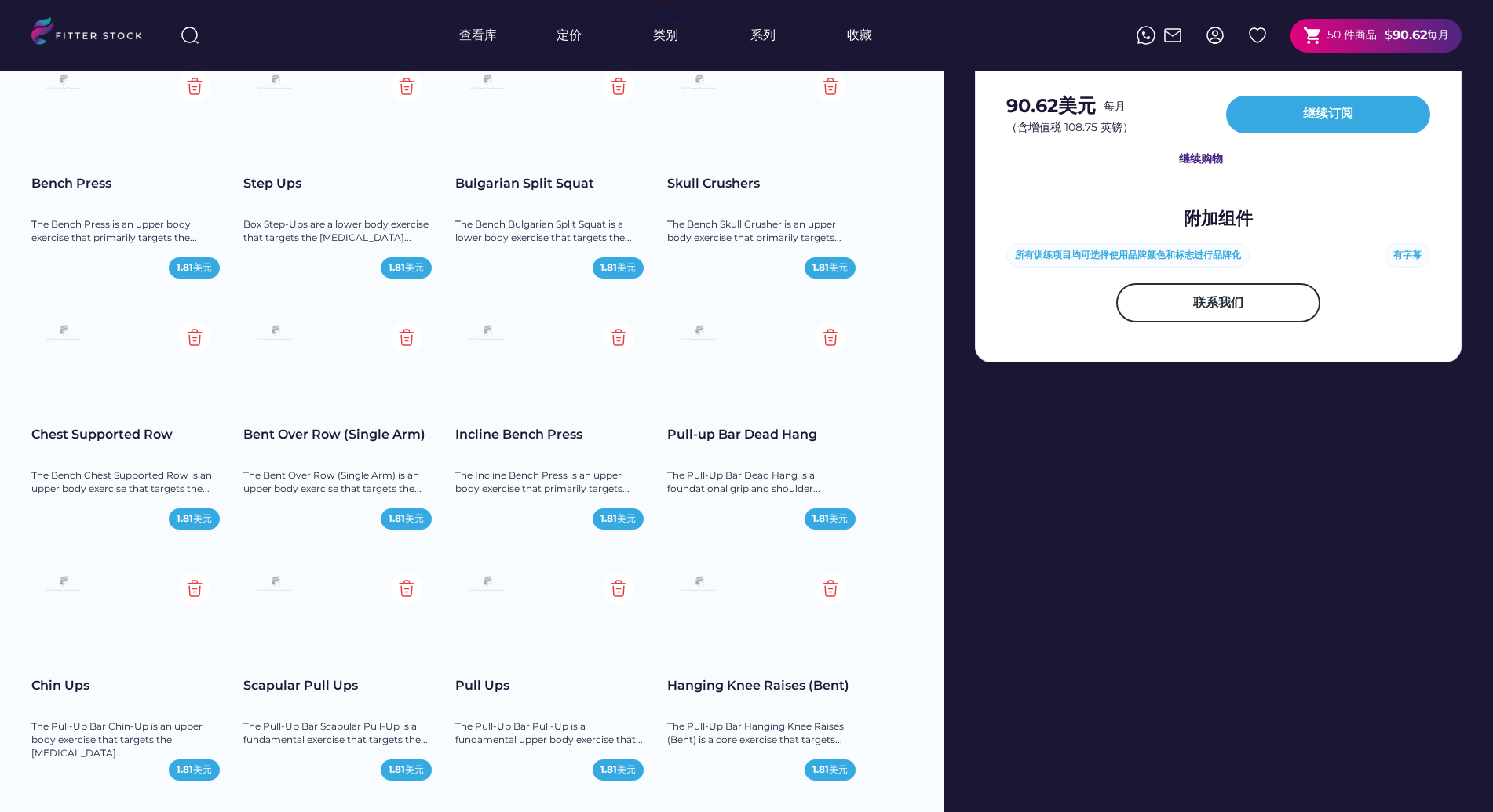
scroll to position [676, 0]
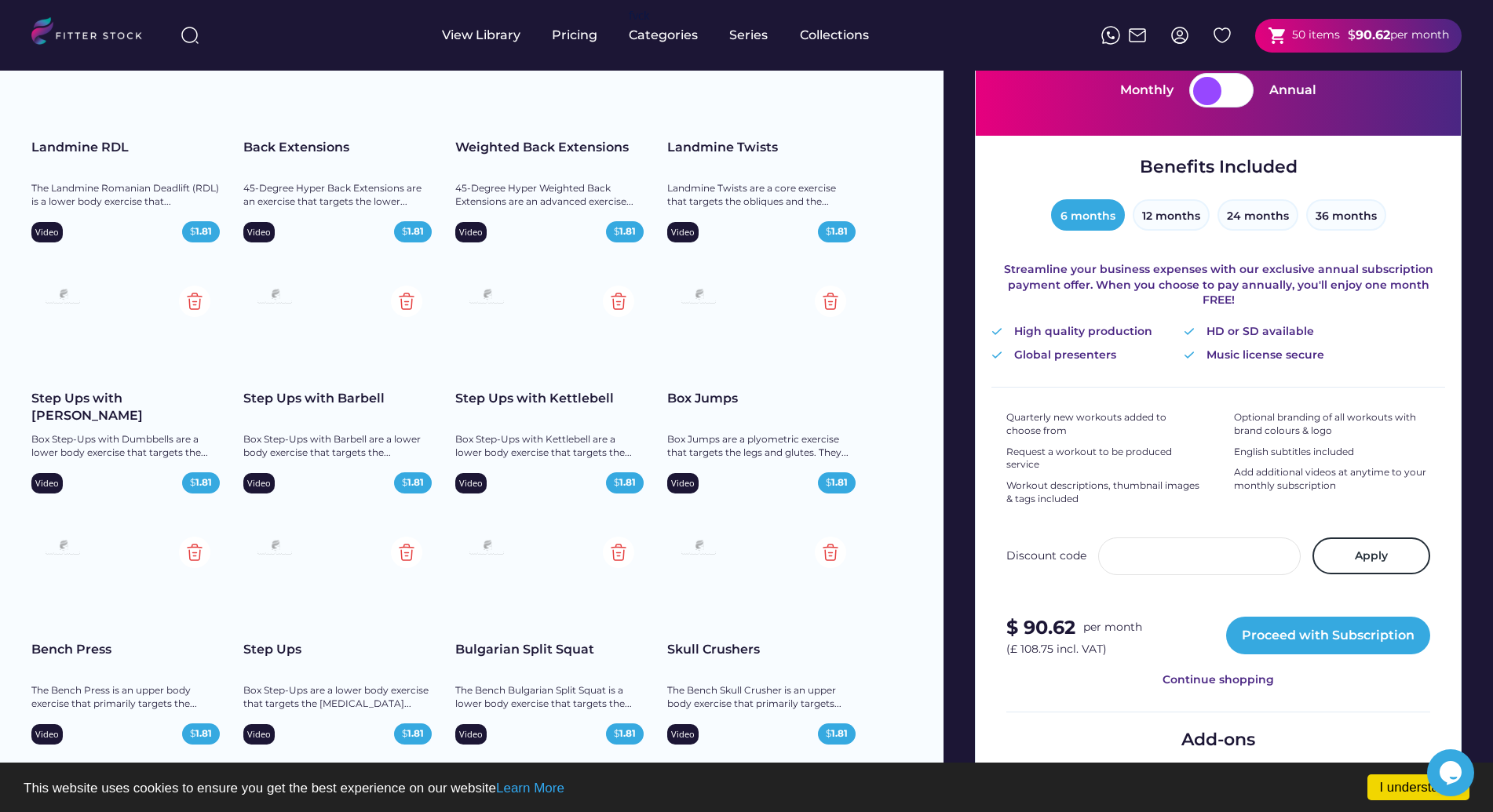
scroll to position [0, 0]
click at [552, 402] on div "Step Ups with Kettlebell" at bounding box center [550, 399] width 188 height 17
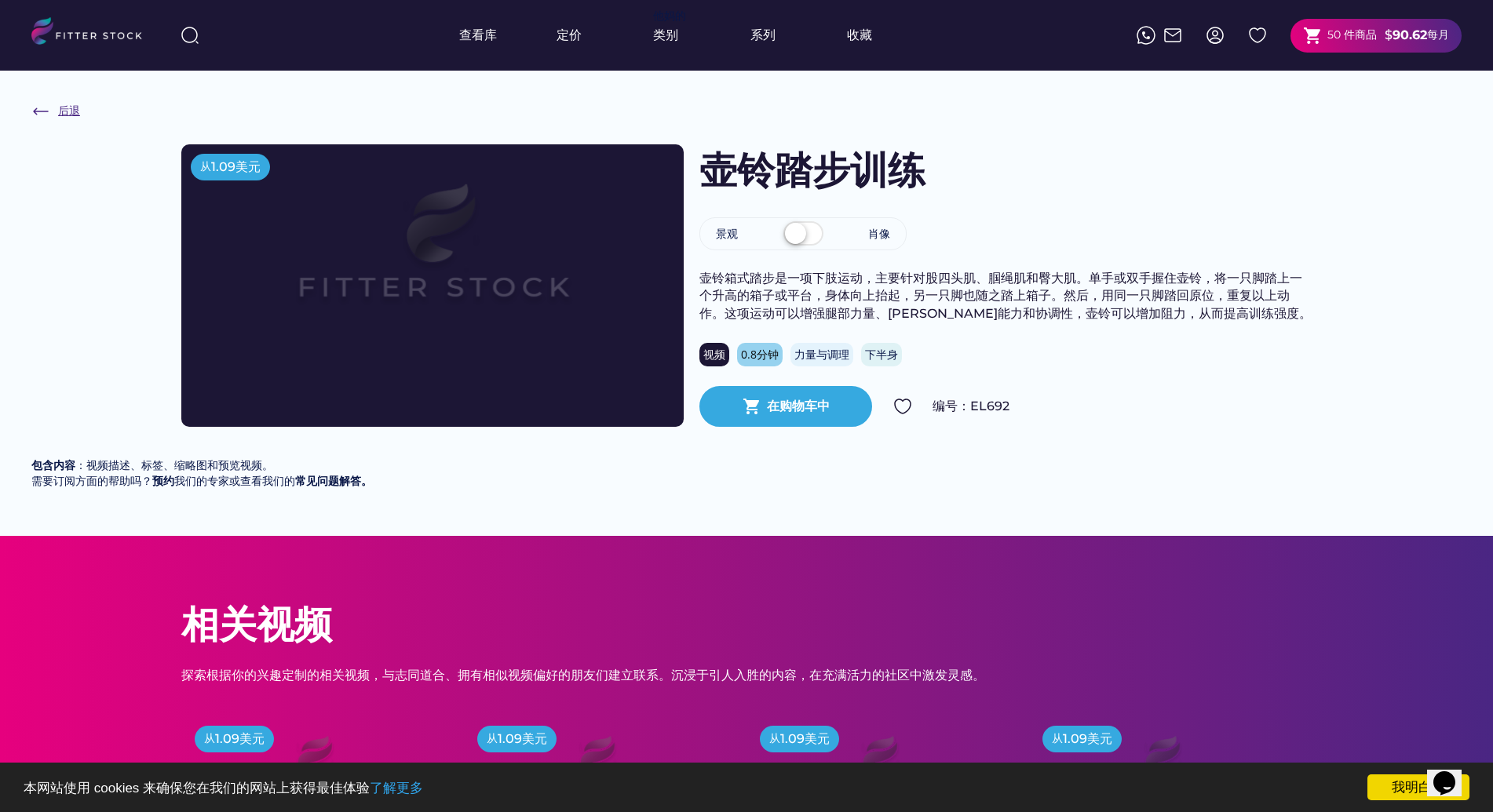
click at [35, 106] on img at bounding box center [41, 112] width 19 height 19
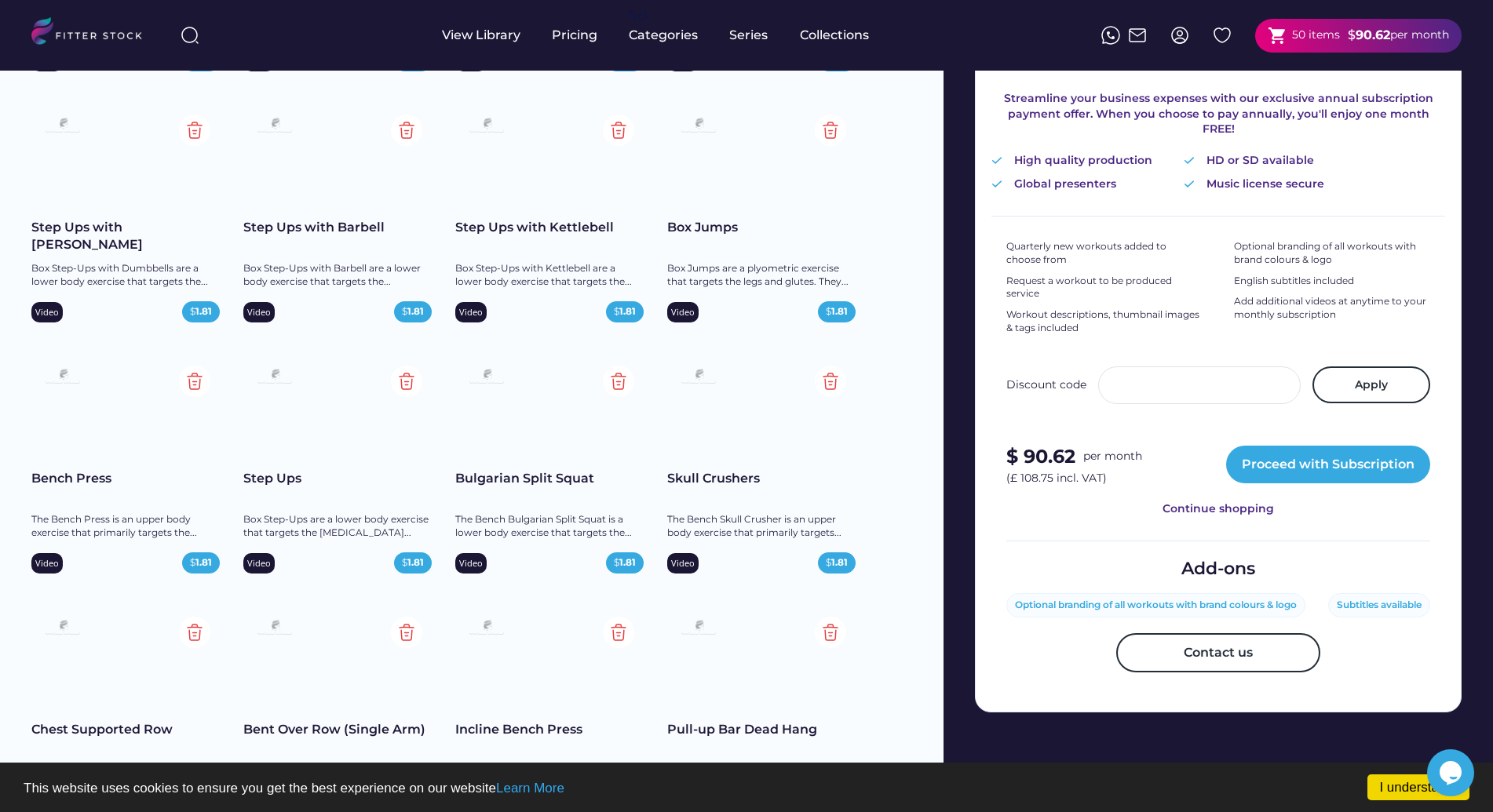
scroll to position [344, 0]
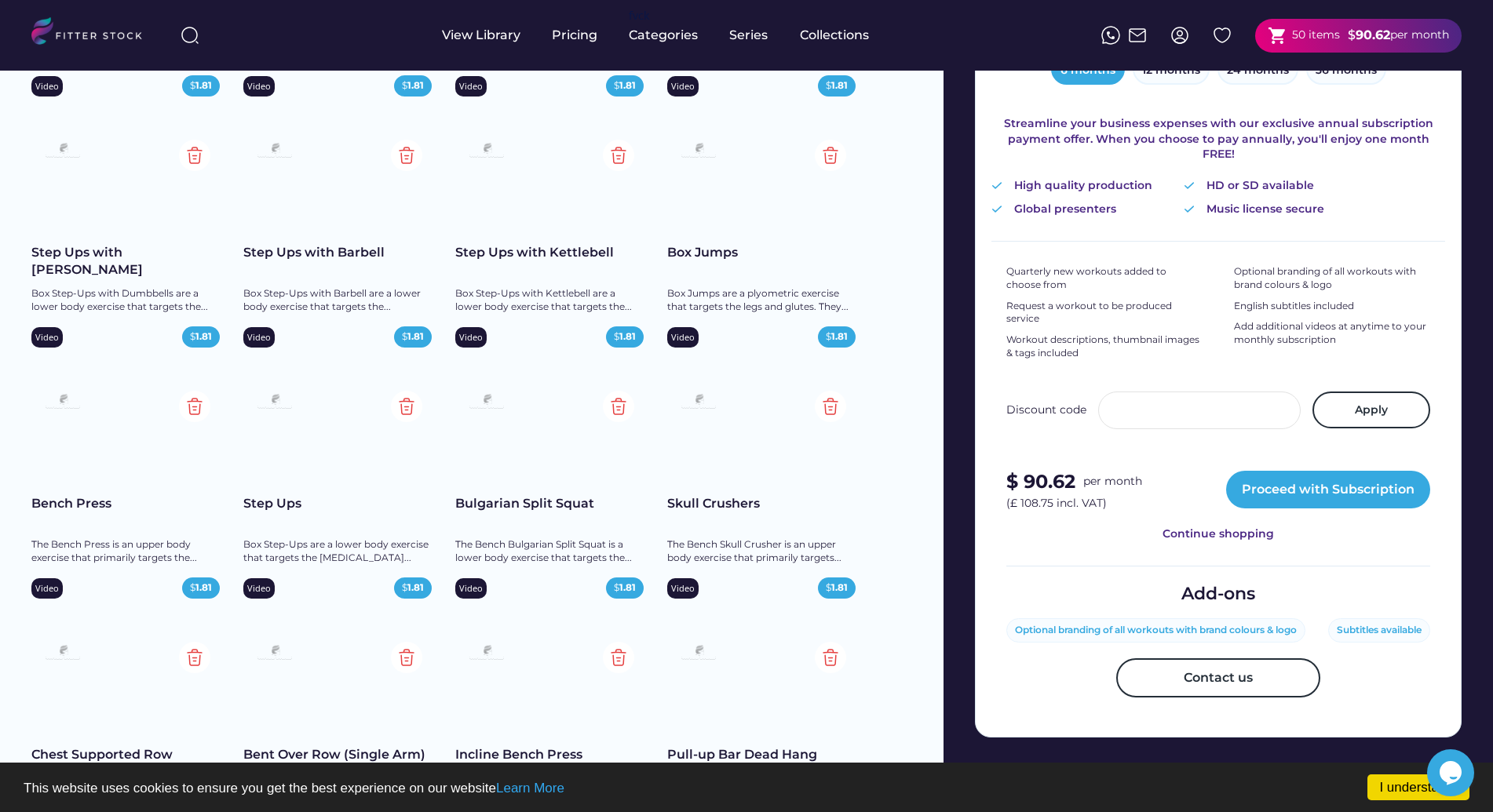
click at [721, 251] on div "Box Jumps" at bounding box center [761, 253] width 188 height 17
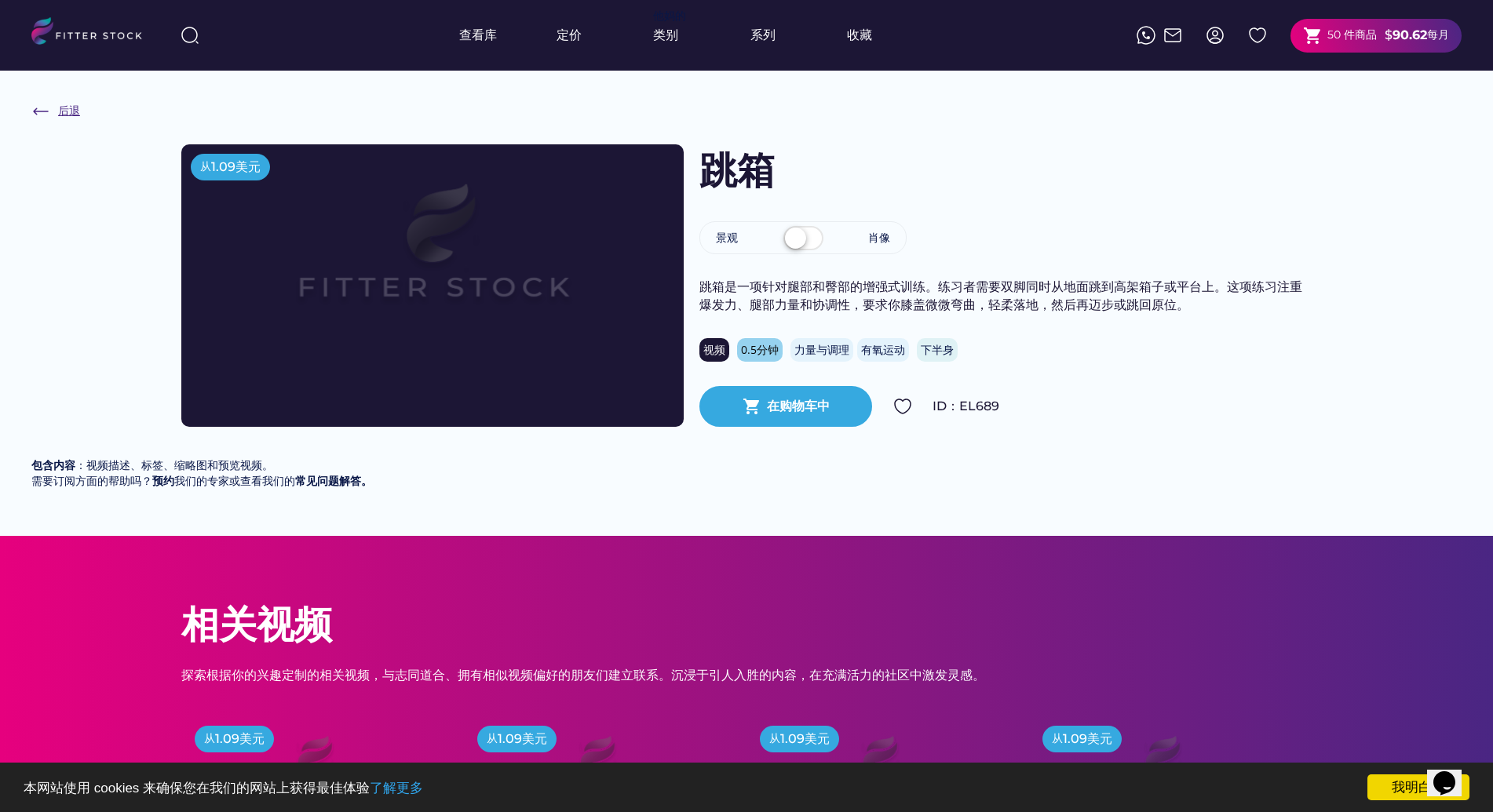
click at [34, 113] on img at bounding box center [41, 112] width 19 height 19
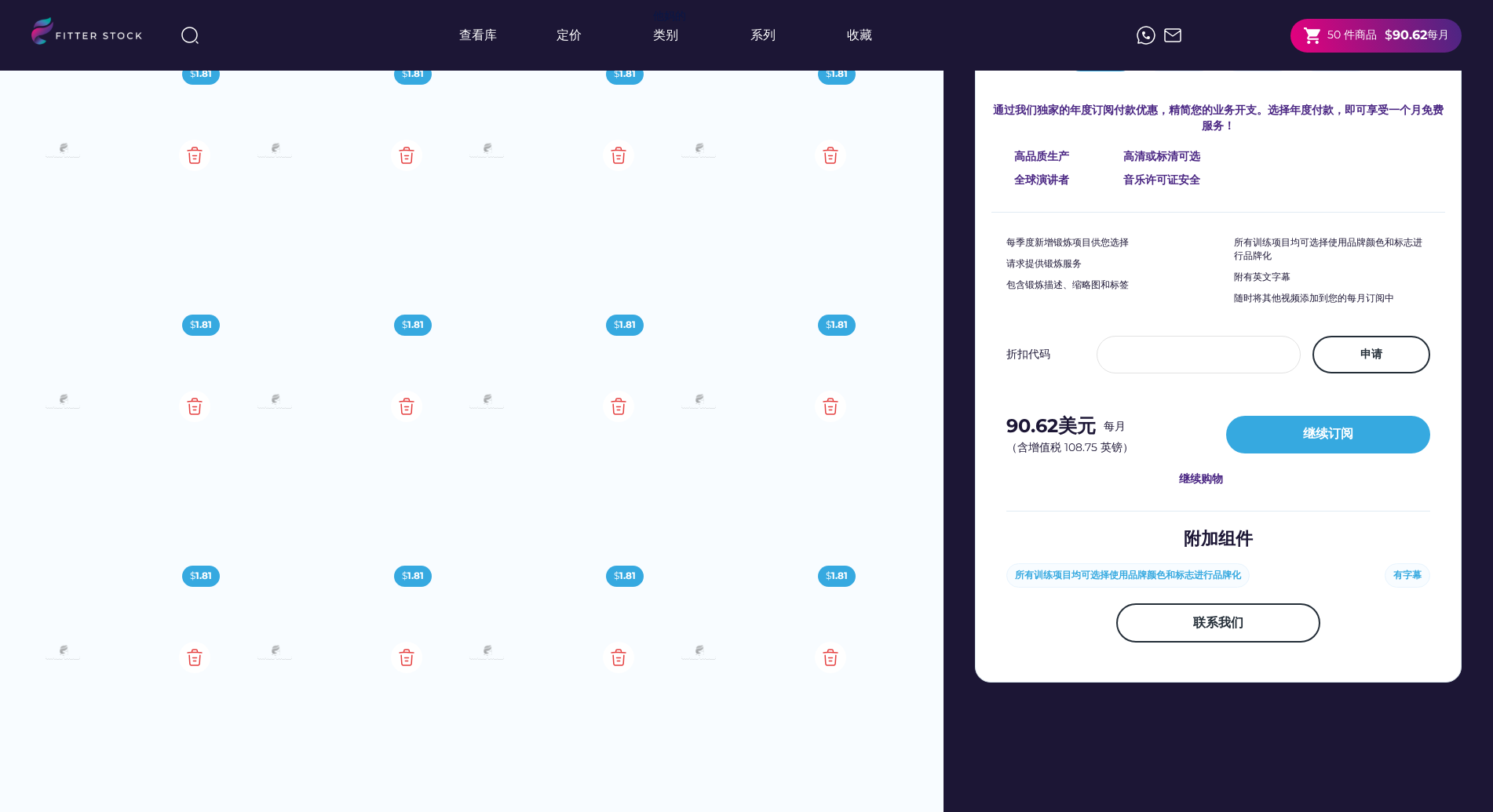
scroll to position [705, 0]
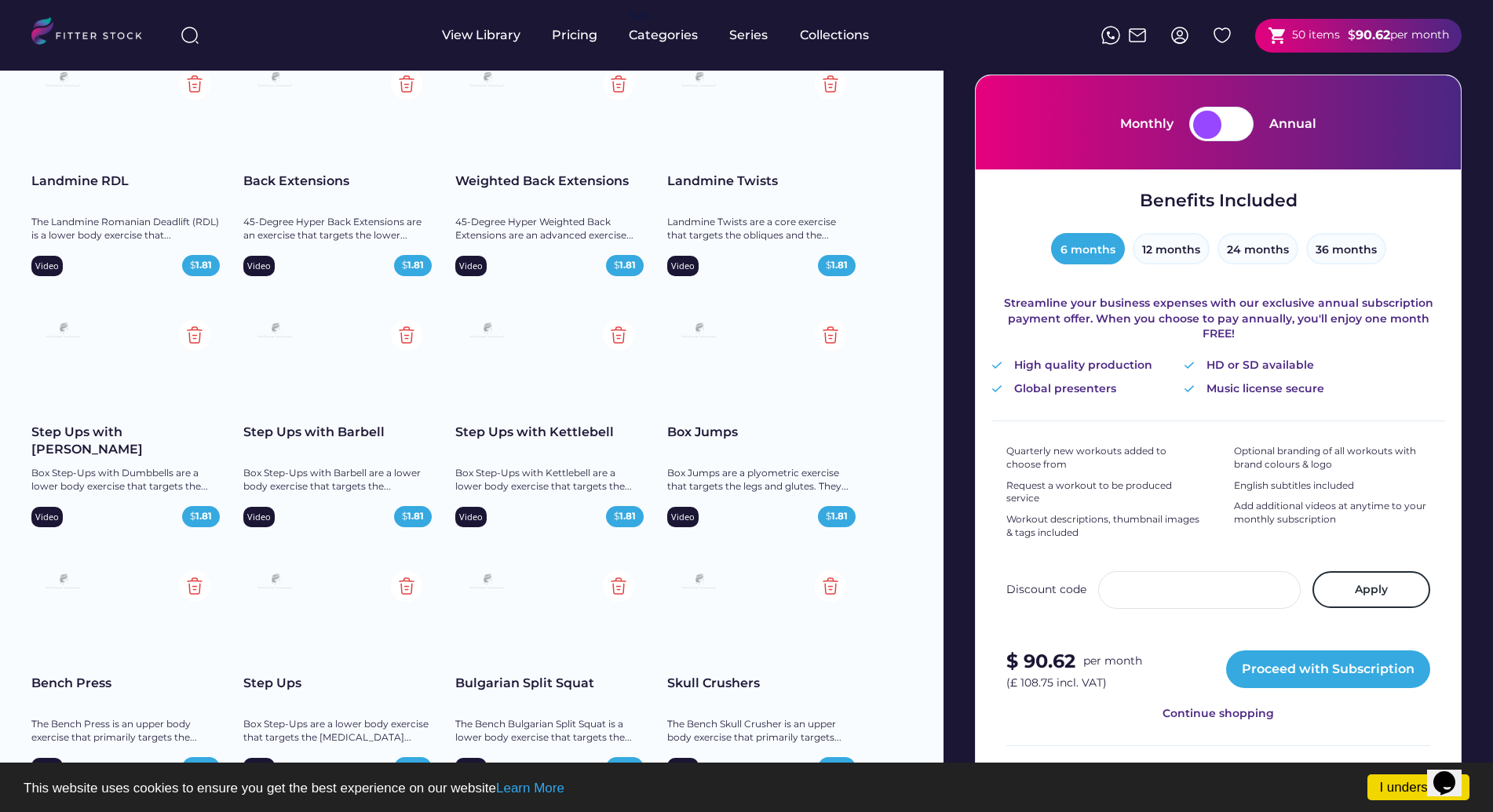
scroll to position [171, 0]
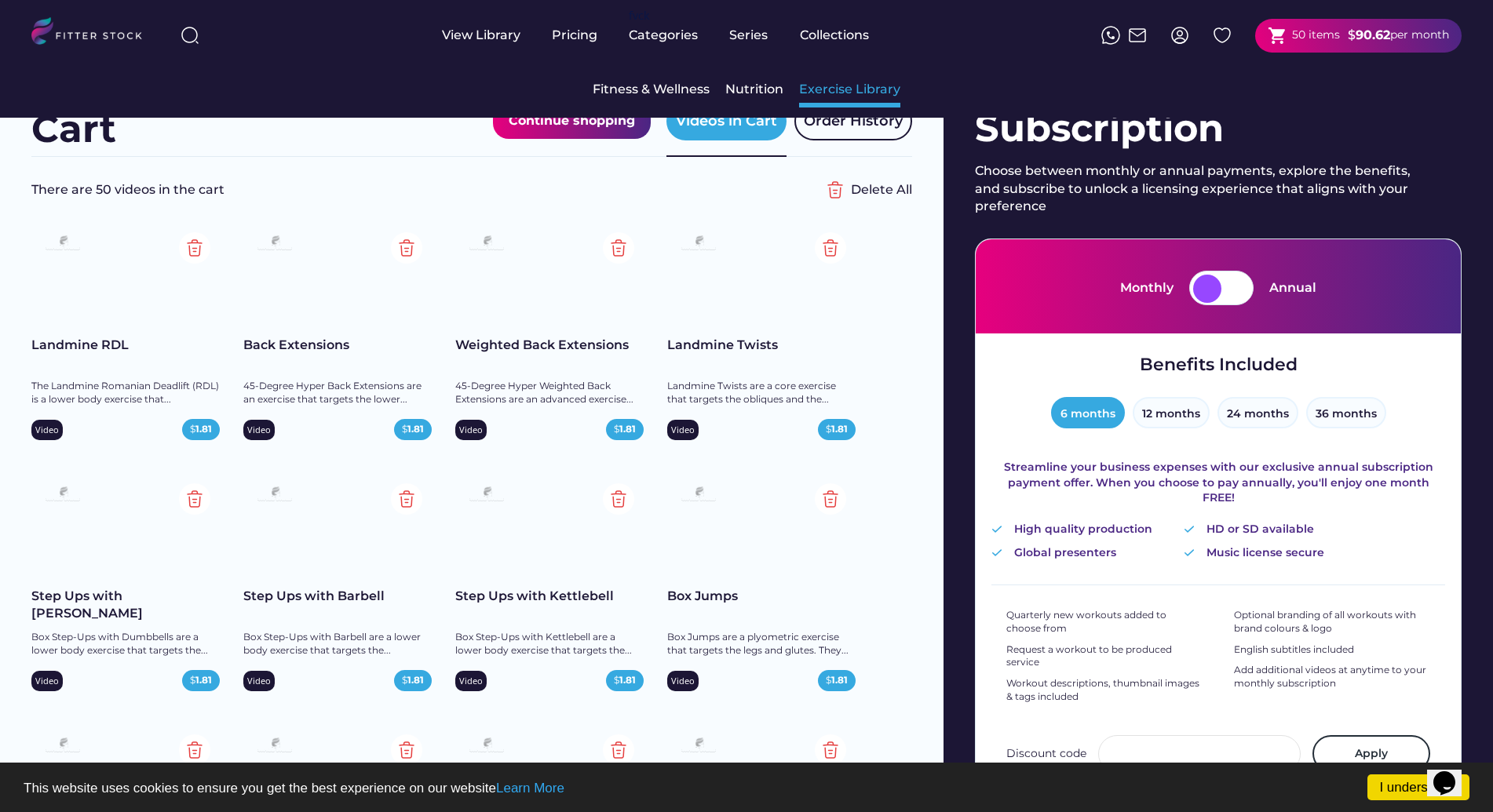
click at [853, 91] on div "Exercise Library" at bounding box center [850, 90] width 101 height 17
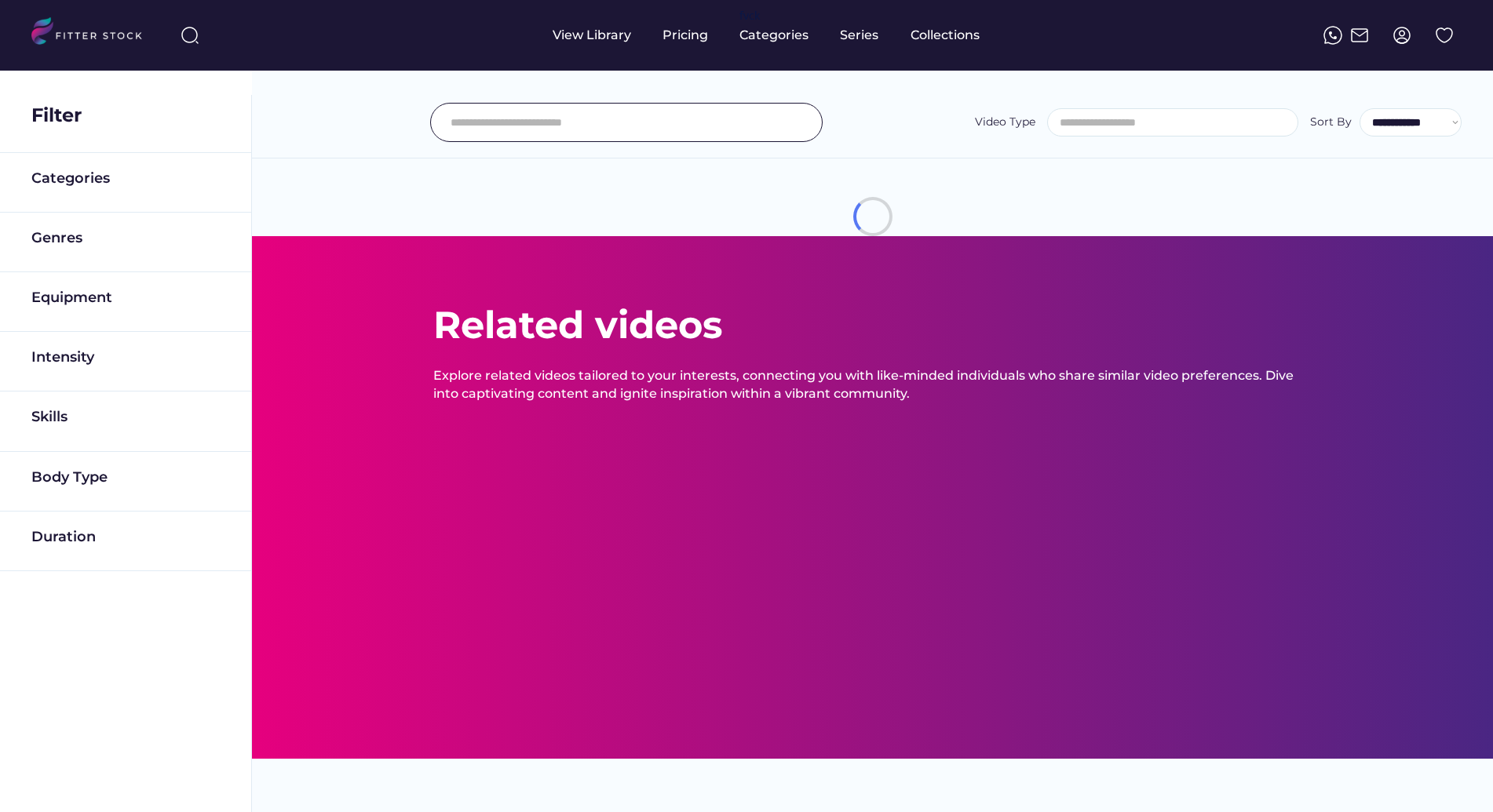
select select
select select "**********"
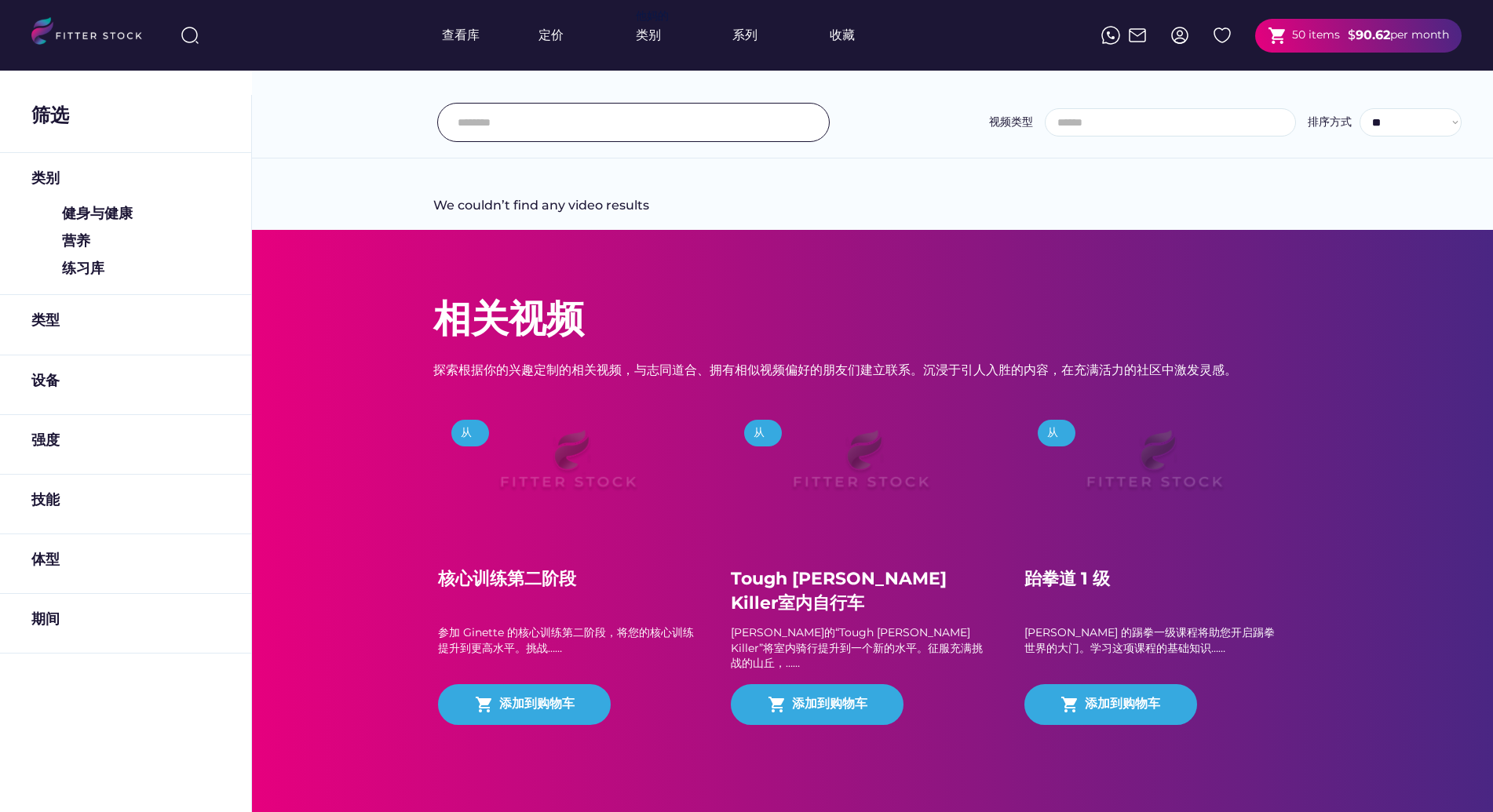
select select "**********"
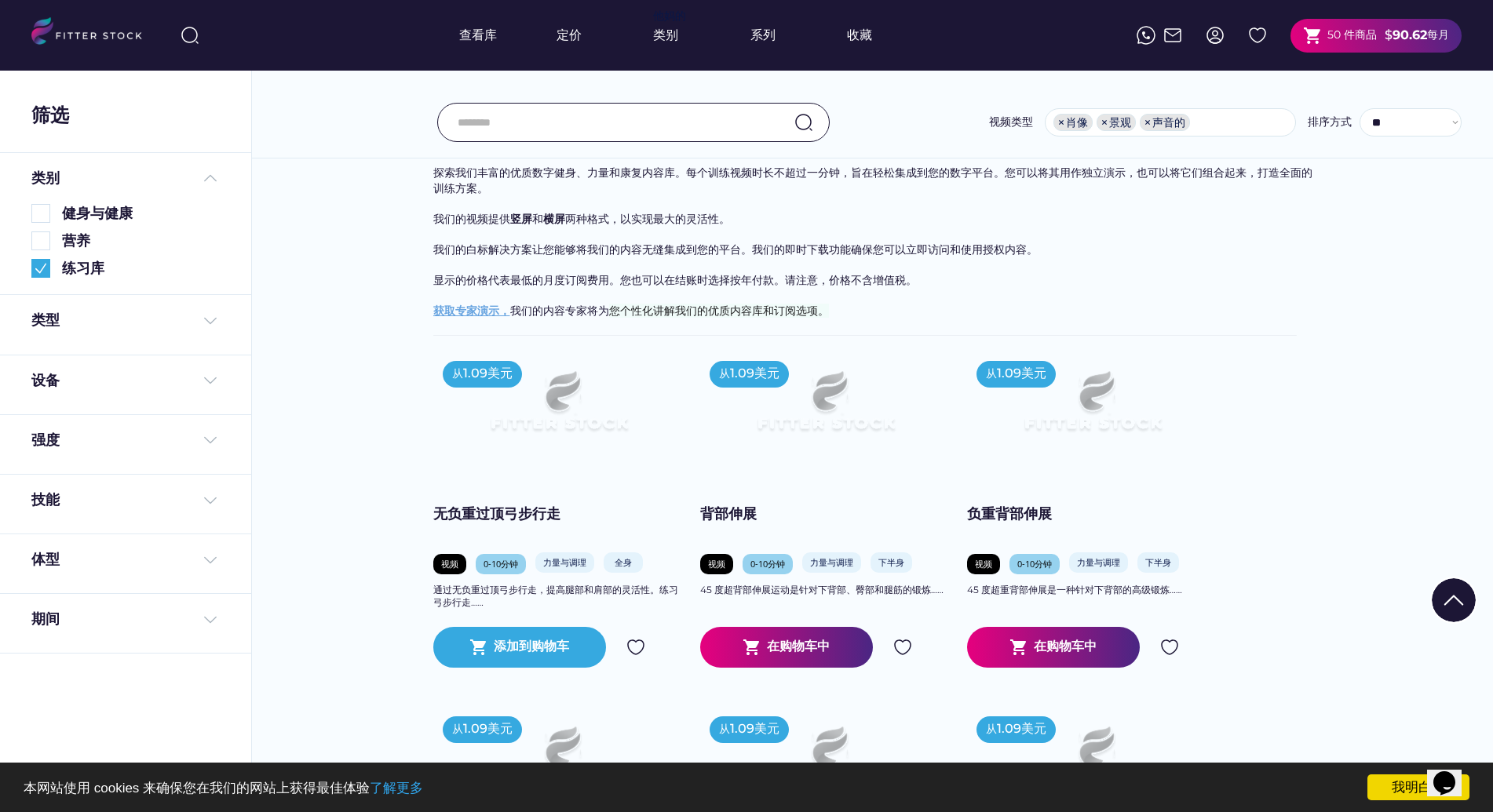
scroll to position [106, 0]
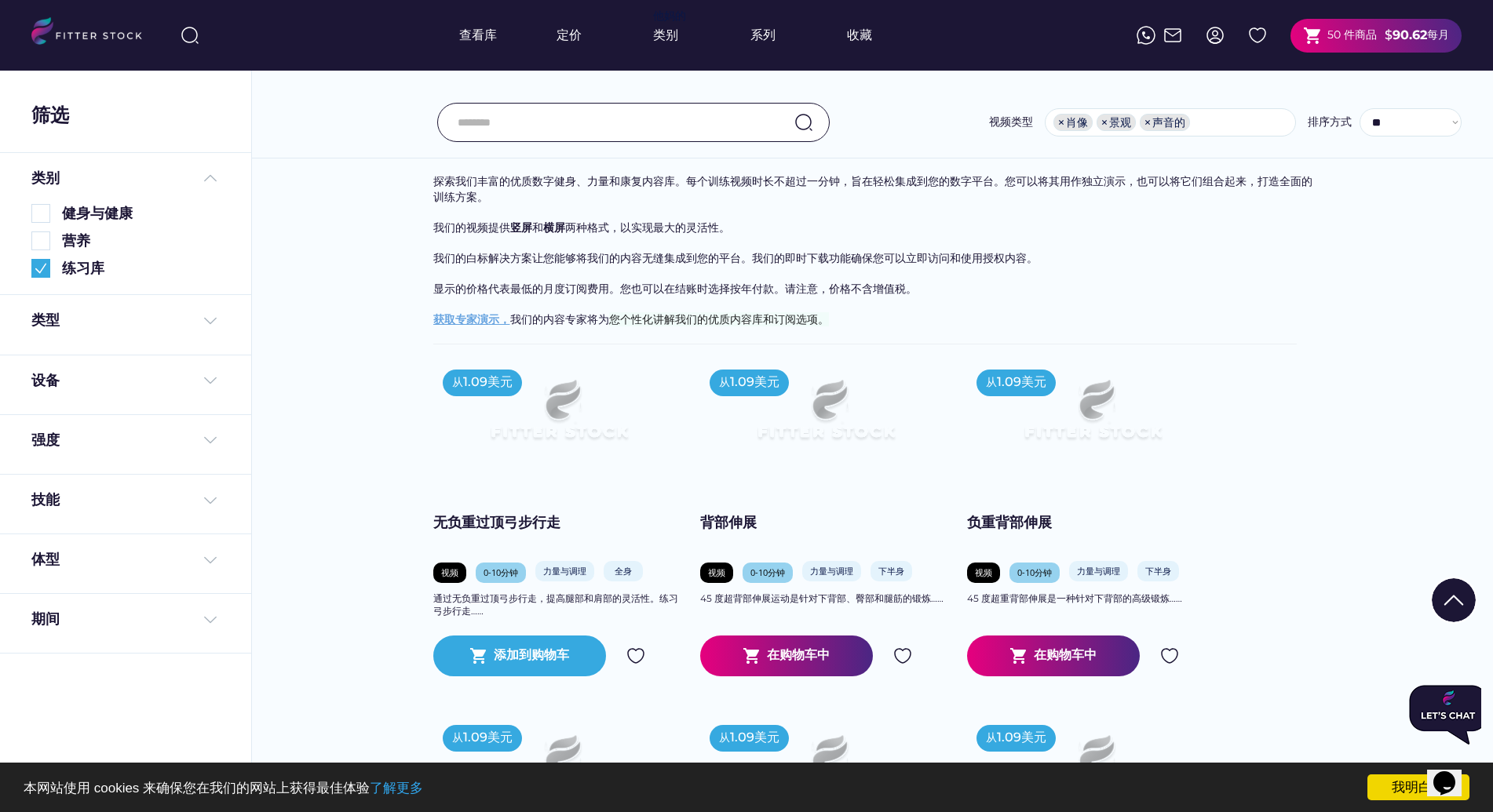
click at [1348, 39] on font "50 件商品" at bounding box center [1352, 34] width 50 height 14
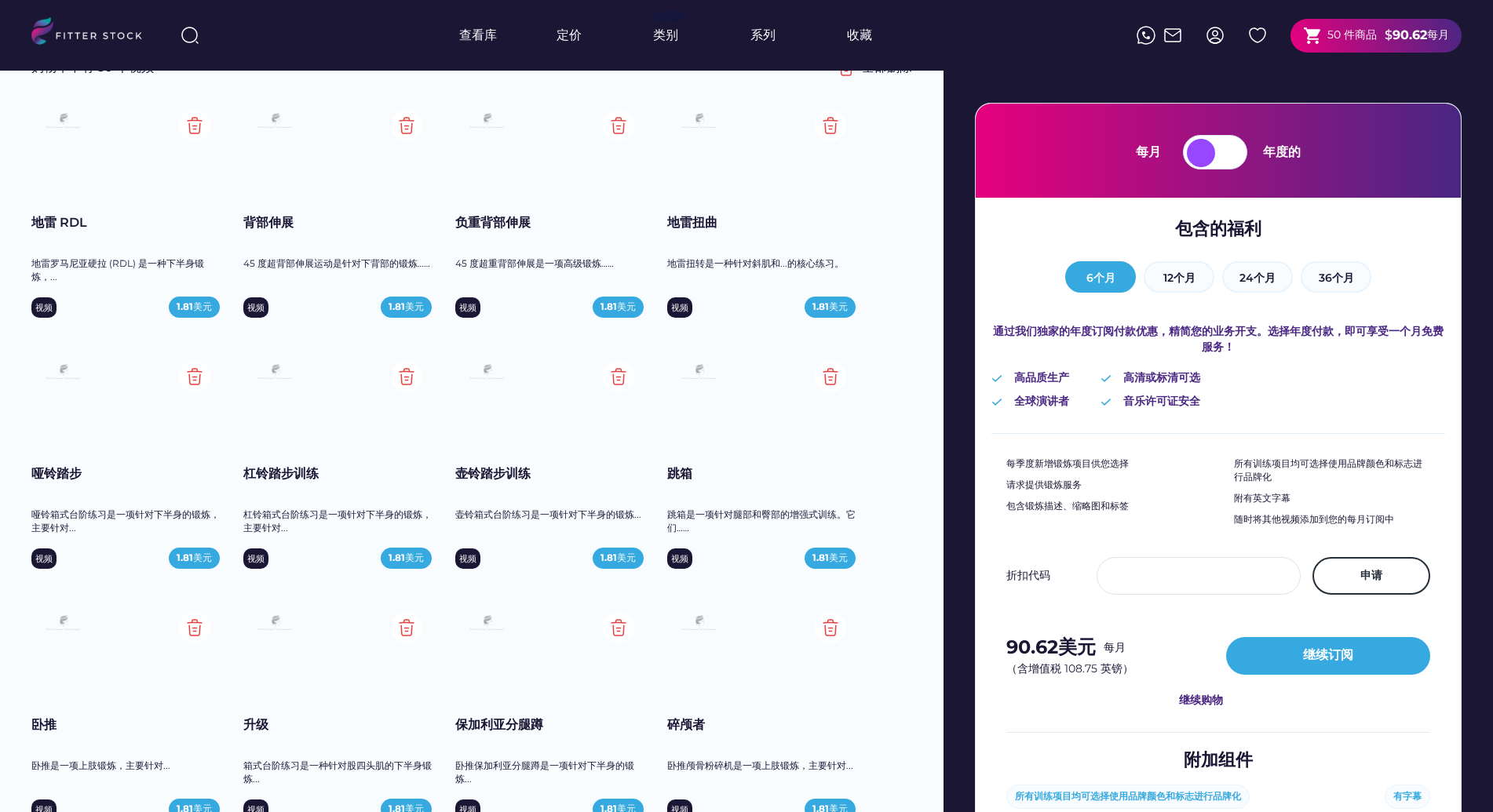
scroll to position [301, 0]
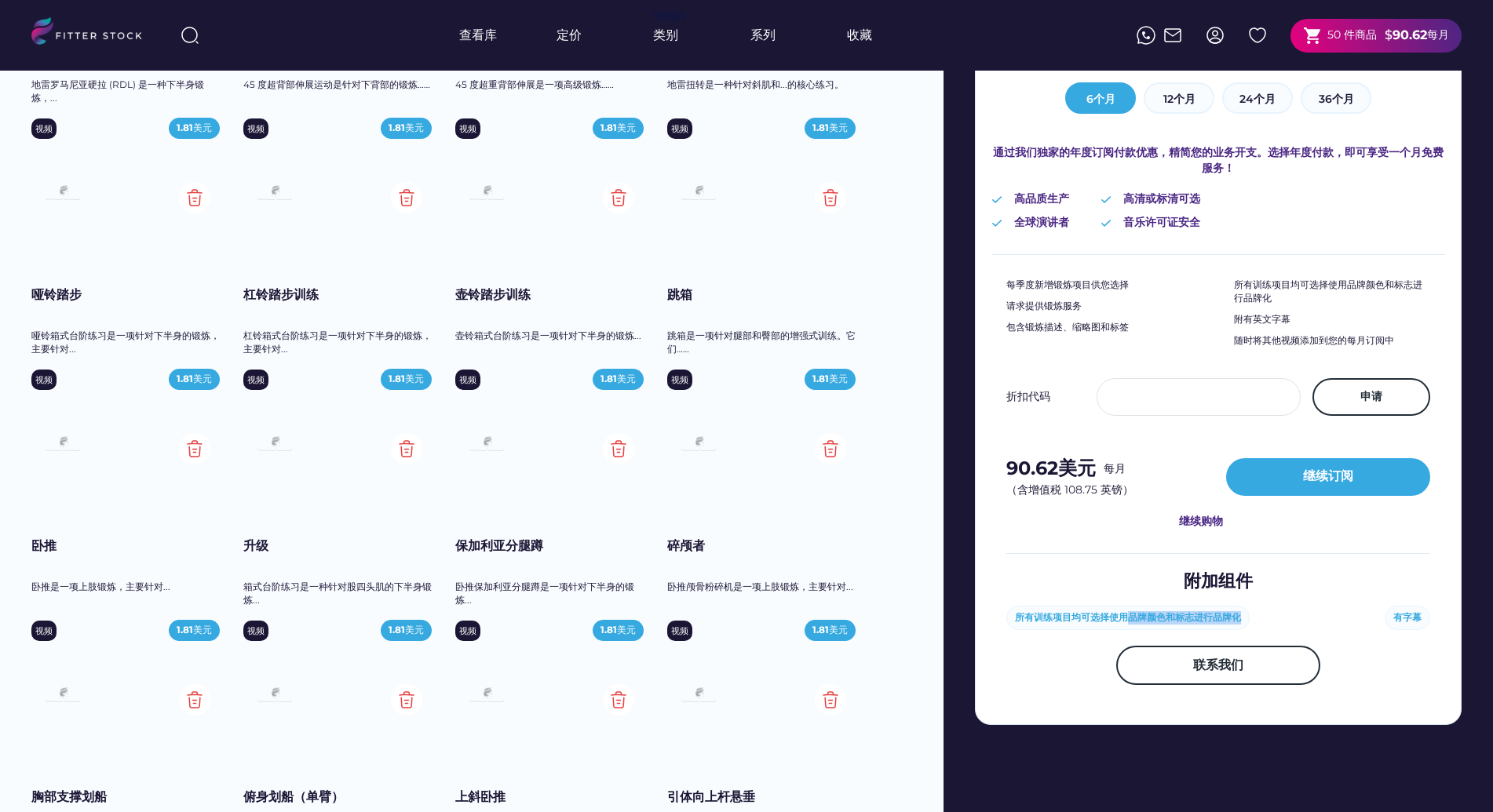
drag, startPoint x: 1127, startPoint y: 615, endPoint x: 1321, endPoint y: 613, distance: 194.0
click at [1321, 613] on div "所有训练项目均可选择使用品牌颜色和标志进行品牌化 有字幕" at bounding box center [1218, 618] width 424 height 24
click at [1341, 563] on div "附加组件 所有训练项目均可选择使用品牌颜色和标志进行品牌化 有字幕 联系我们" at bounding box center [1218, 638] width 424 height 170
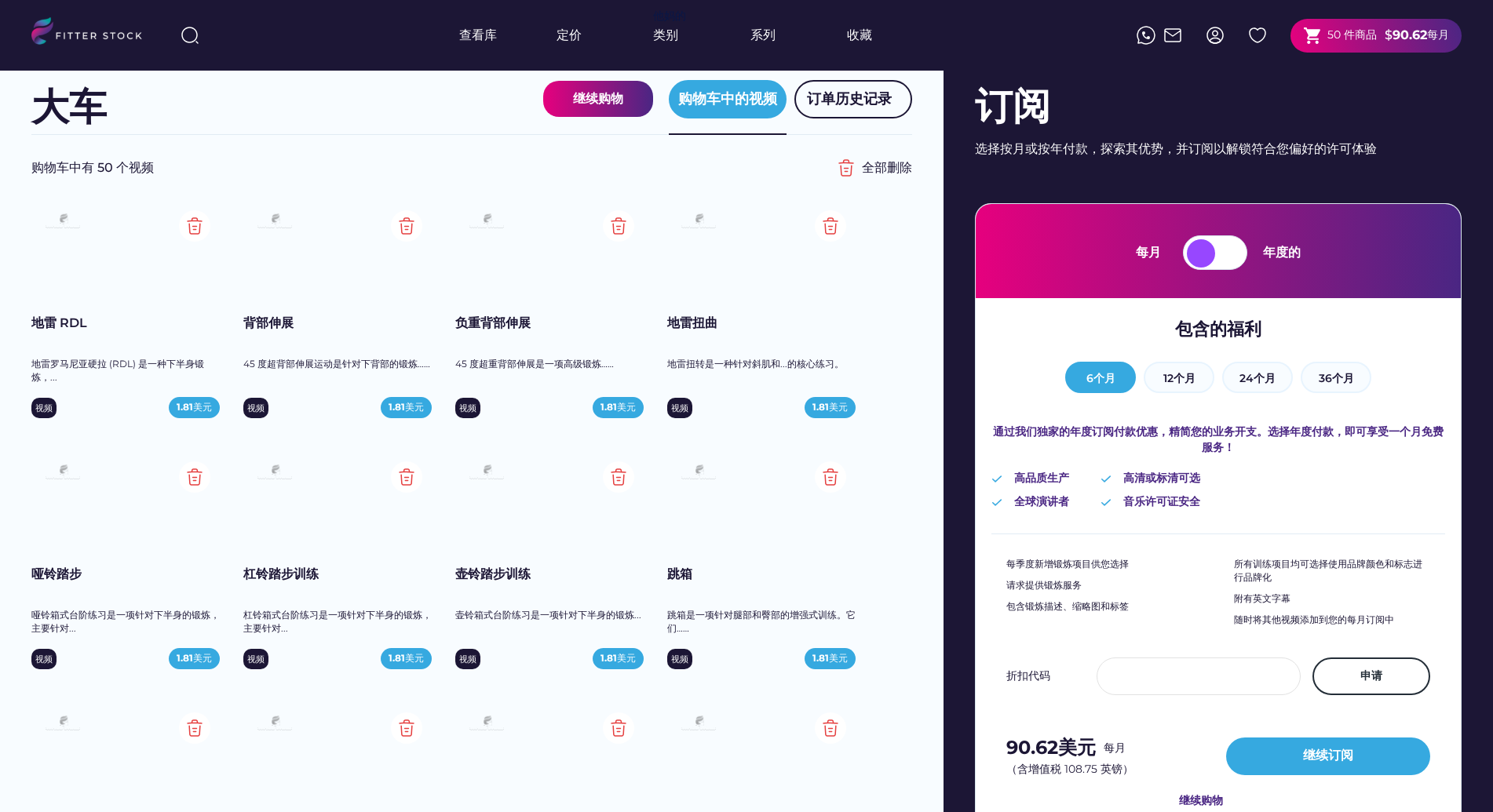
scroll to position [8, 0]
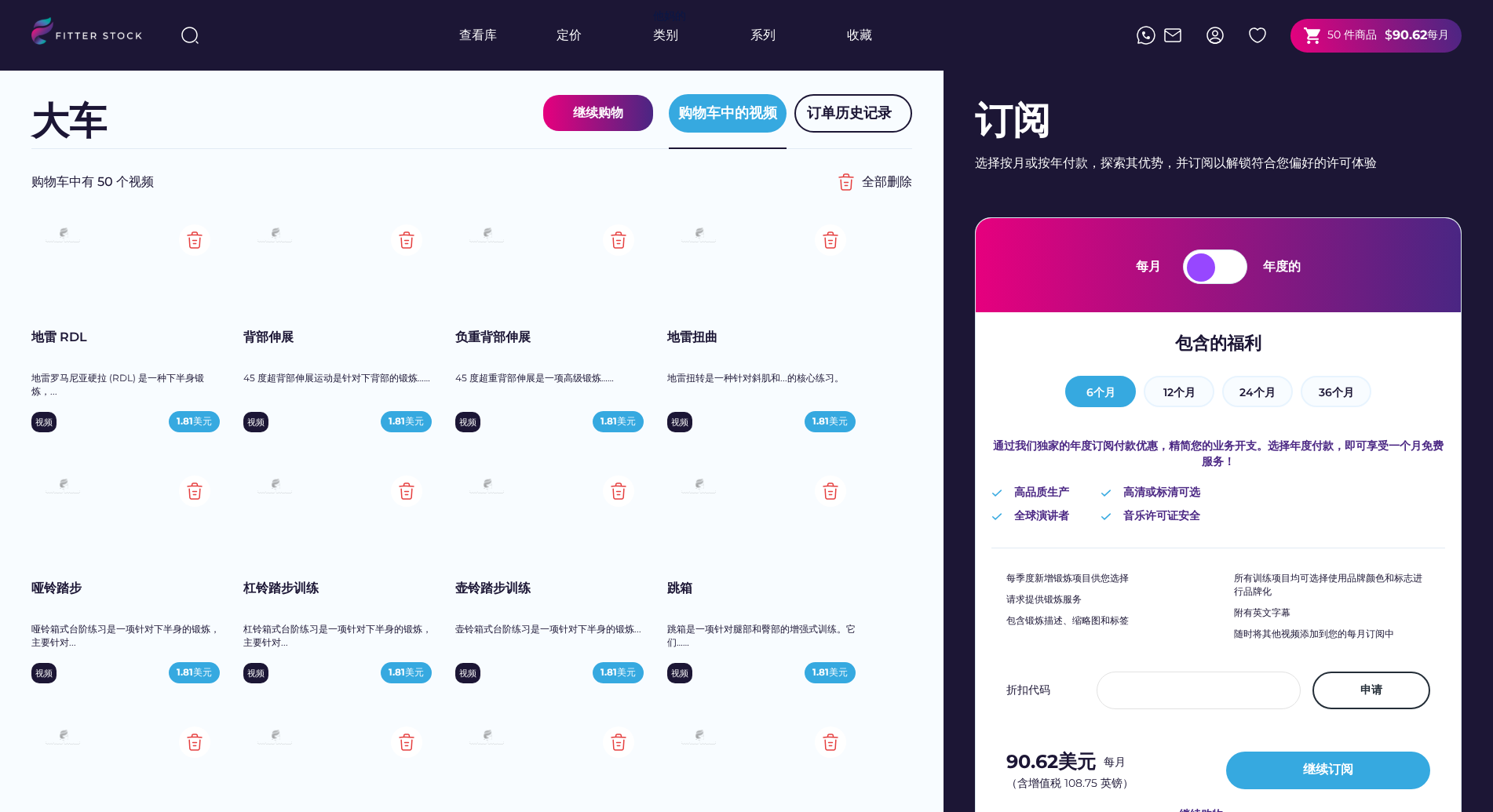
click at [72, 336] on font "地雷 RDL" at bounding box center [59, 337] width 56 height 15
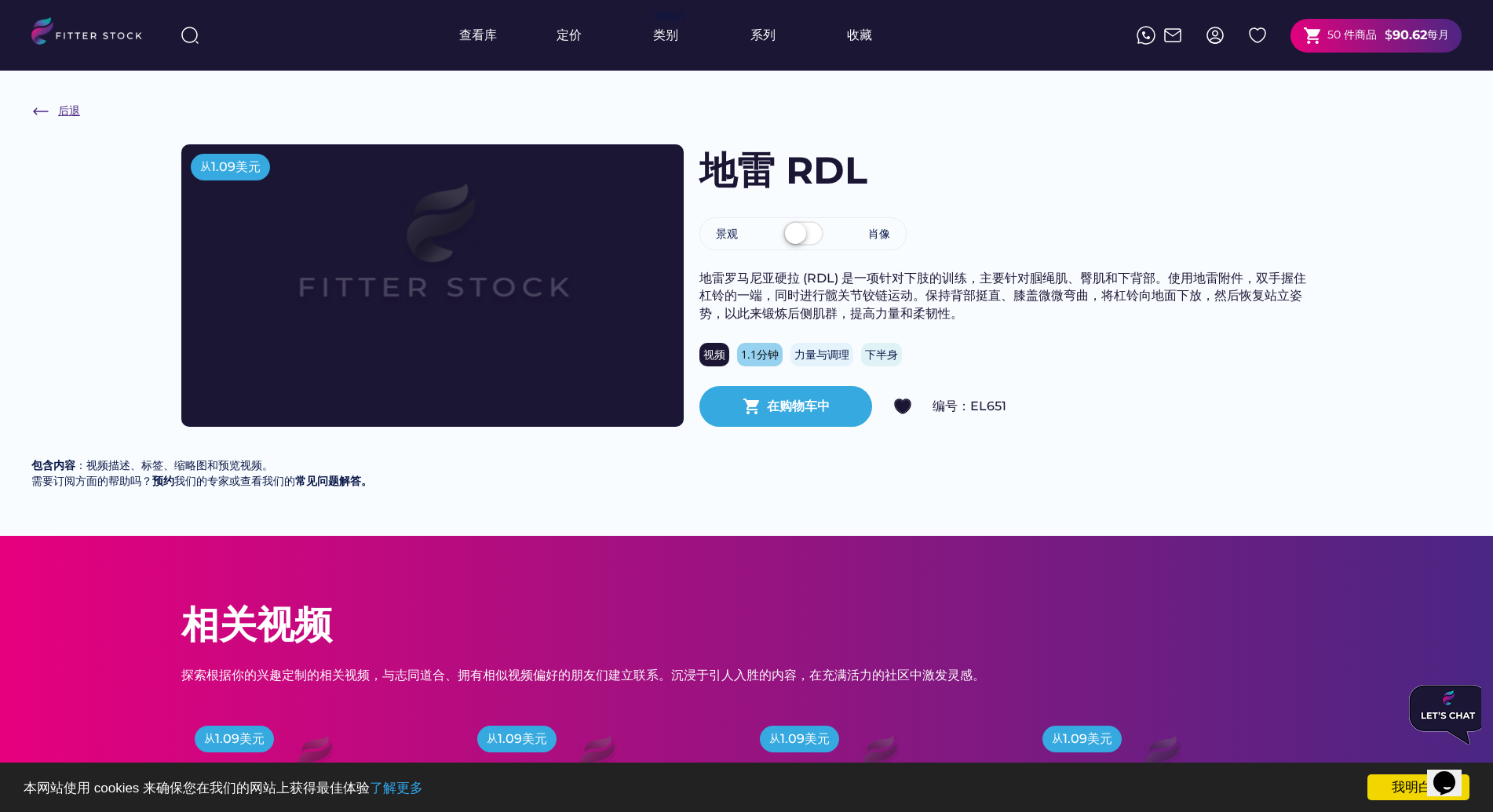
click at [33, 107] on img at bounding box center [41, 112] width 19 height 19
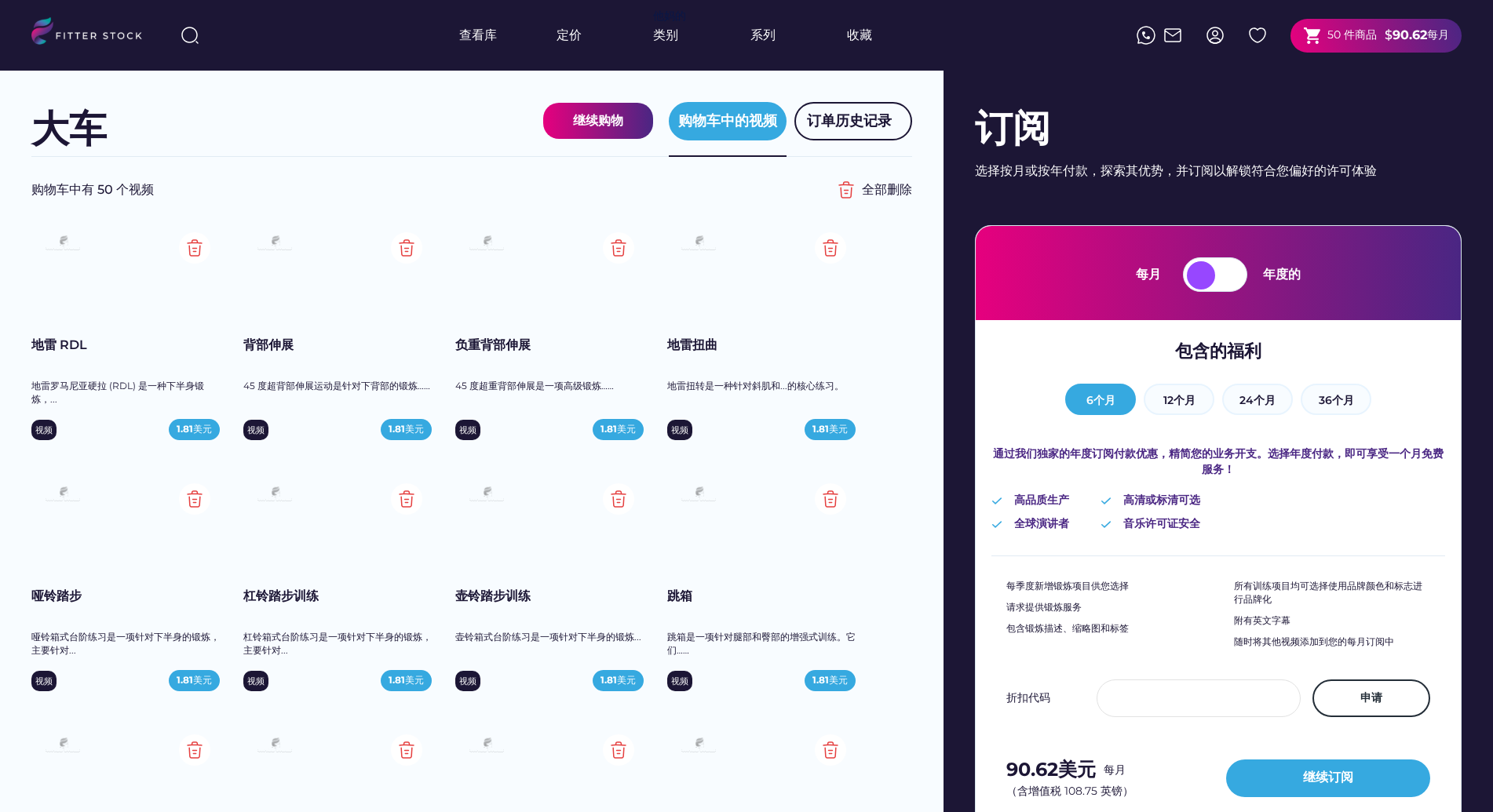
click at [277, 346] on font "背部伸展" at bounding box center [269, 345] width 51 height 15
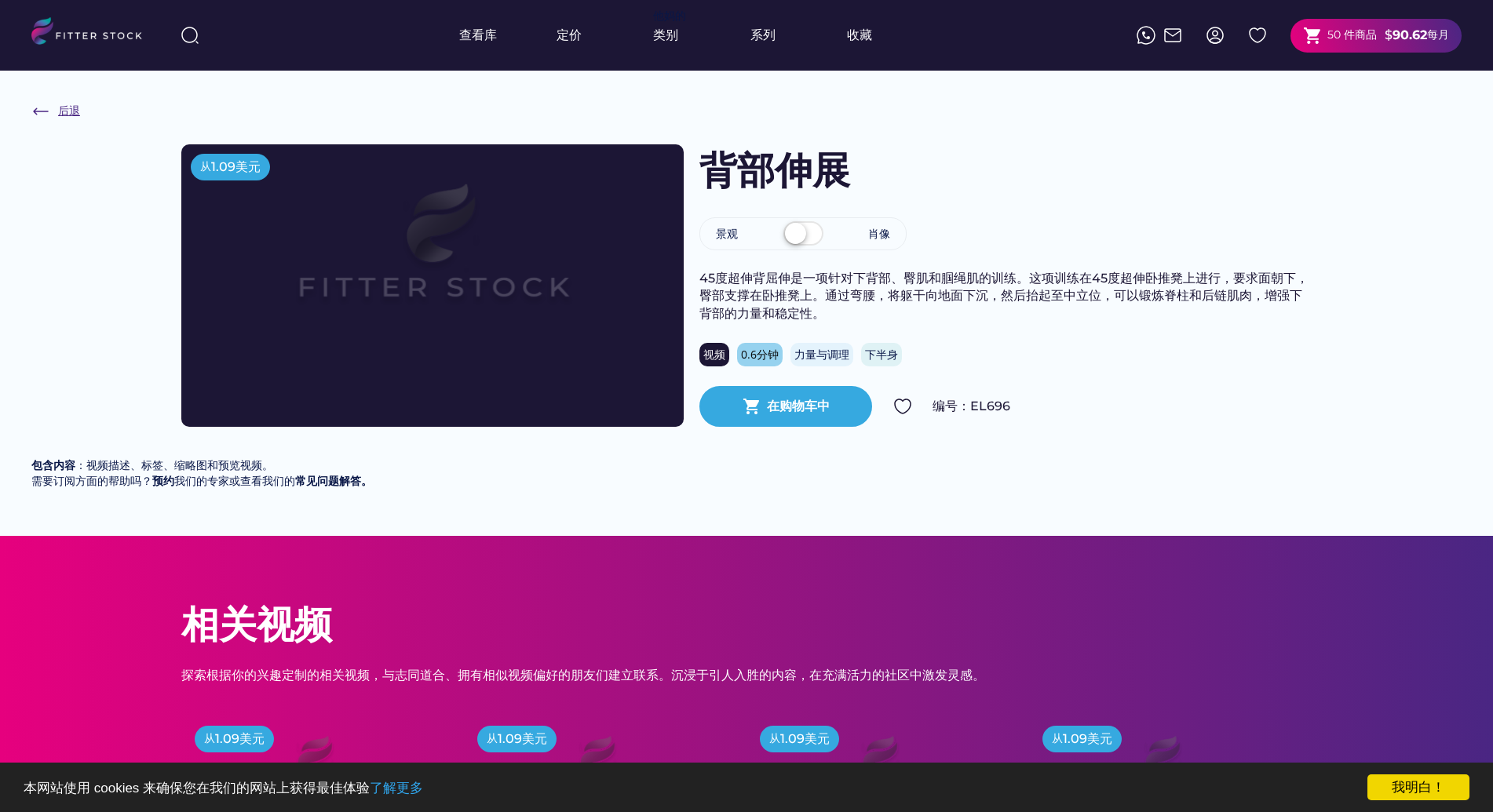
click at [37, 109] on img at bounding box center [41, 112] width 19 height 19
